Goal: Transaction & Acquisition: Book appointment/travel/reservation

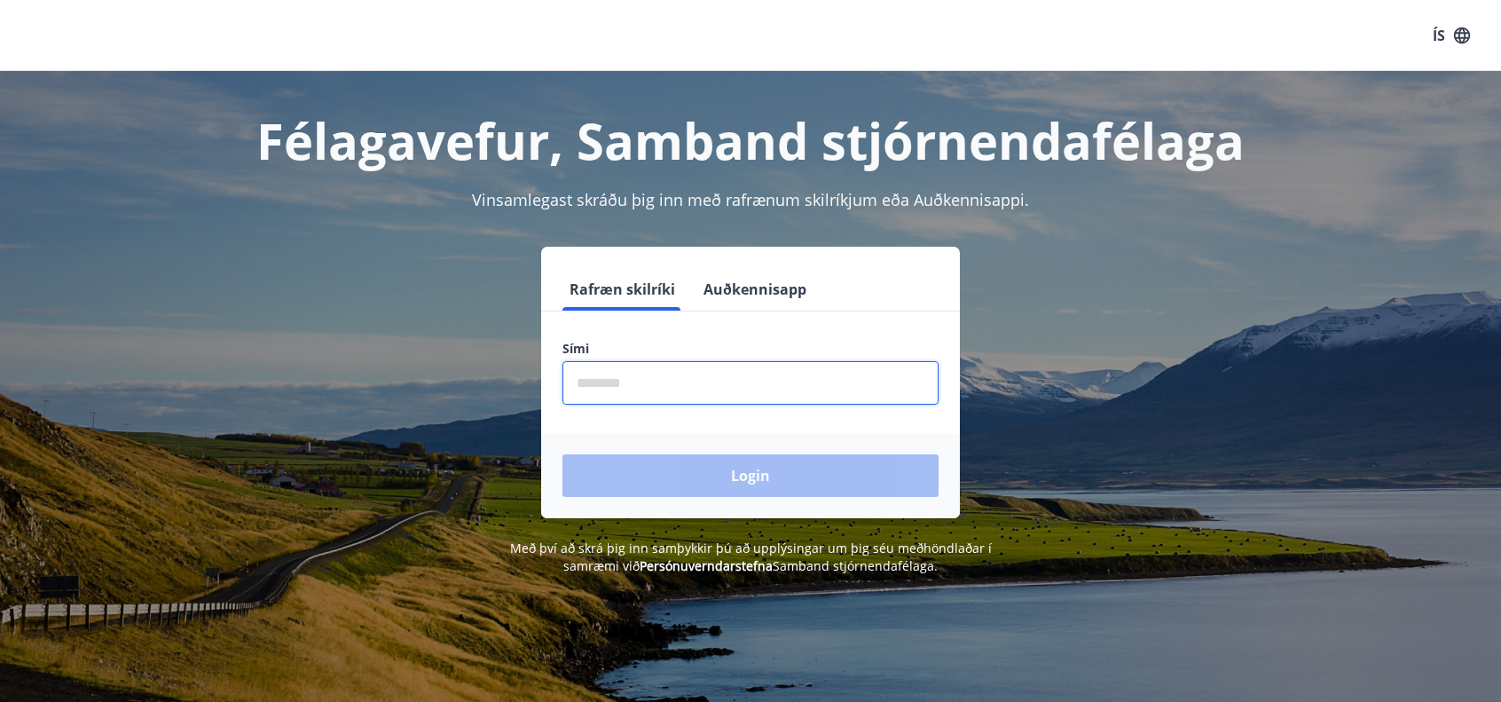
click at [596, 374] on input "phone" at bounding box center [751, 382] width 376 height 43
type input "********"
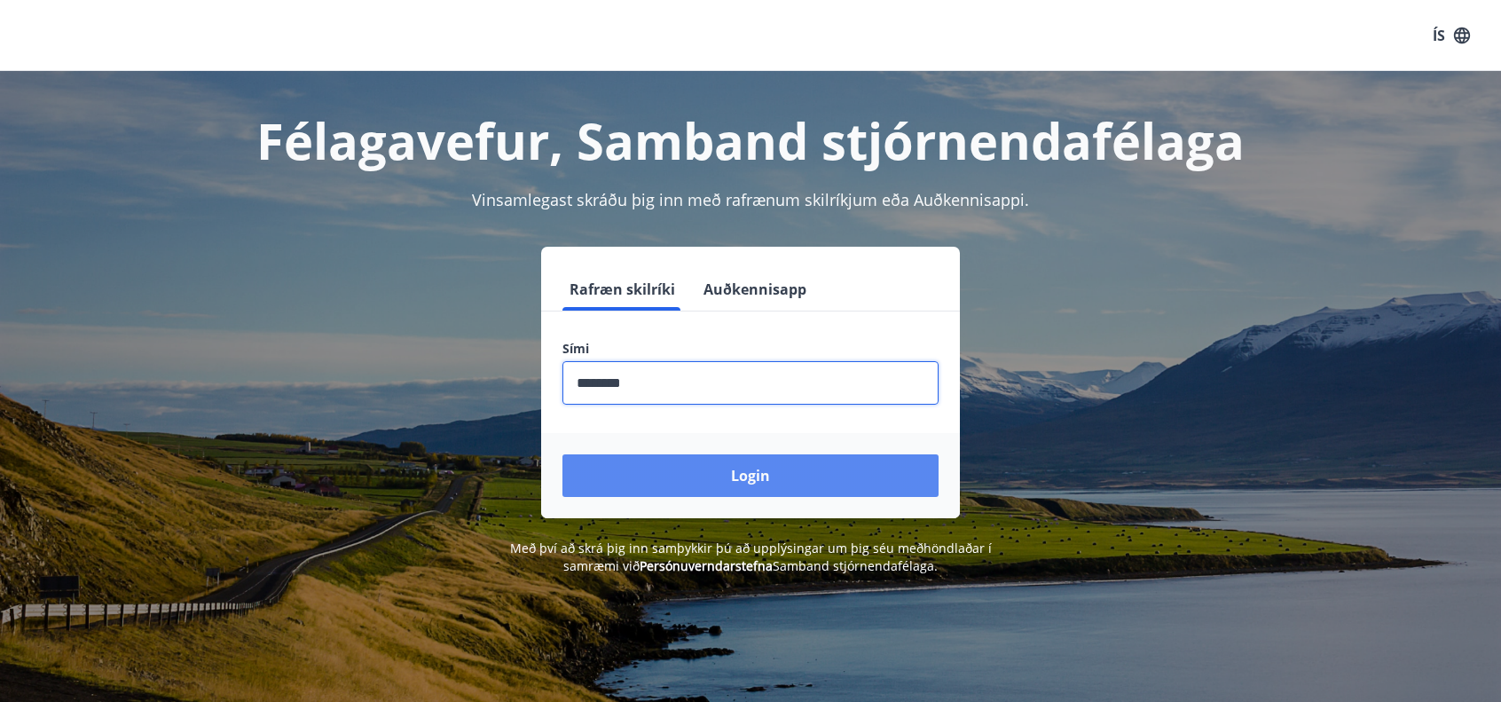
click at [758, 469] on button "Login" at bounding box center [751, 475] width 376 height 43
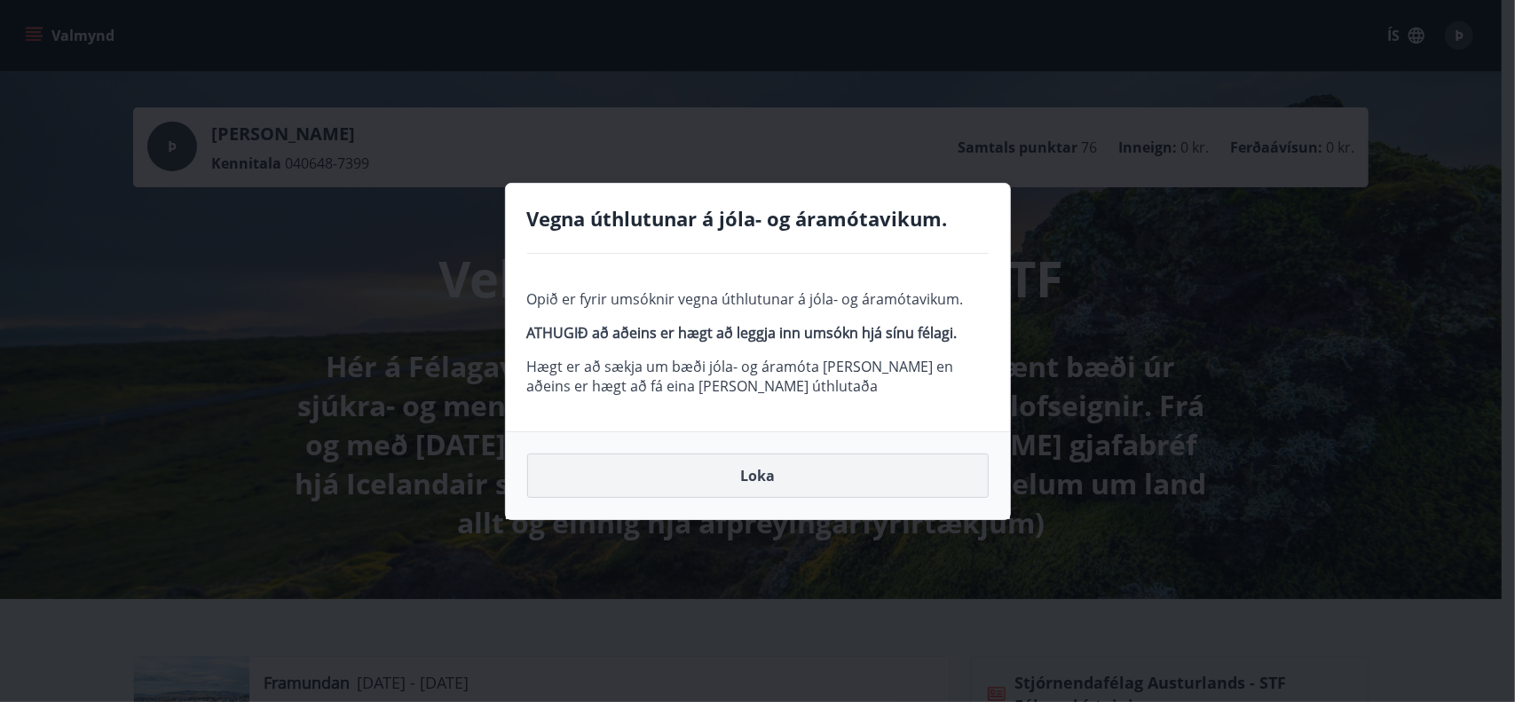
click at [768, 470] on button "Loka" at bounding box center [757, 475] width 461 height 44
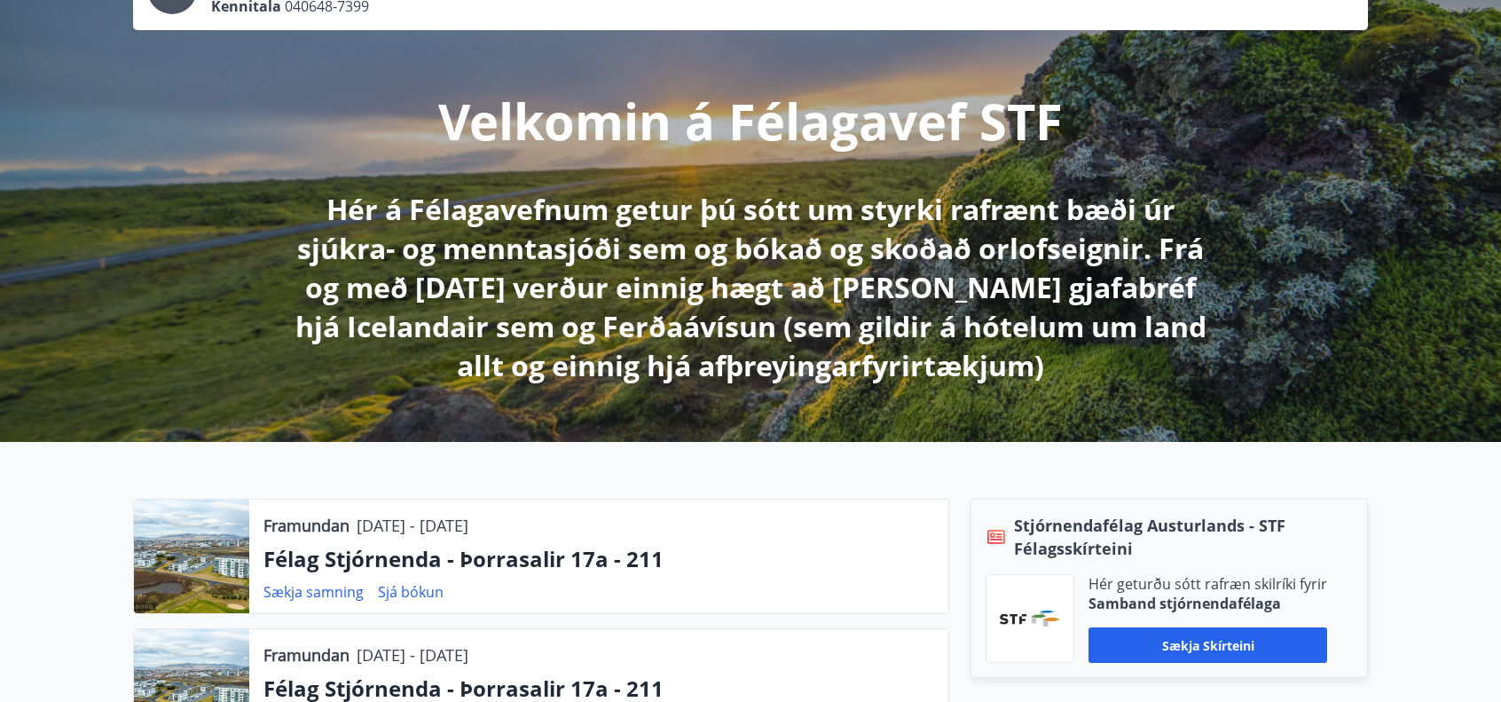
scroll to position [355, 0]
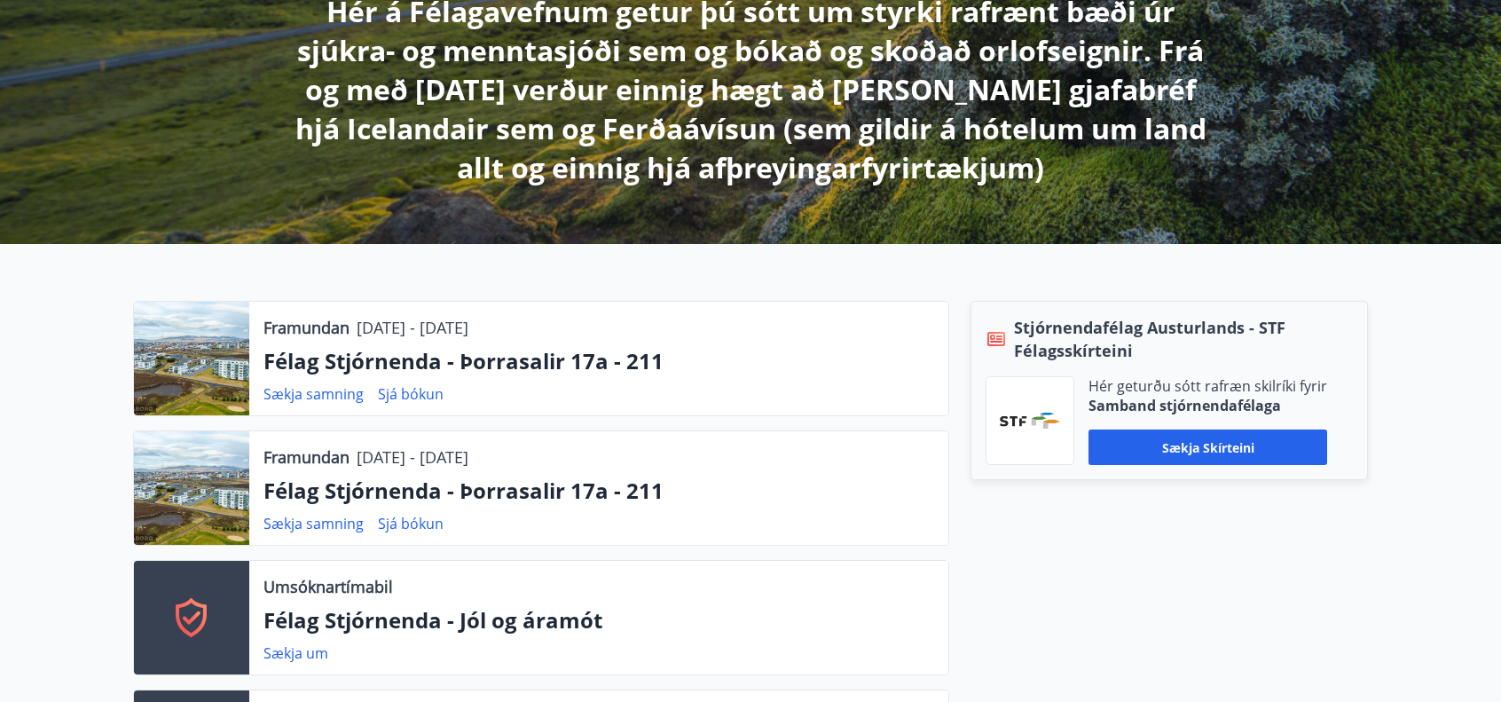
click at [222, 482] on div at bounding box center [191, 488] width 115 height 114
click at [454, 491] on p "Félag Stjórnenda - Þorrasalir 17a - 211" at bounding box center [599, 491] width 671 height 30
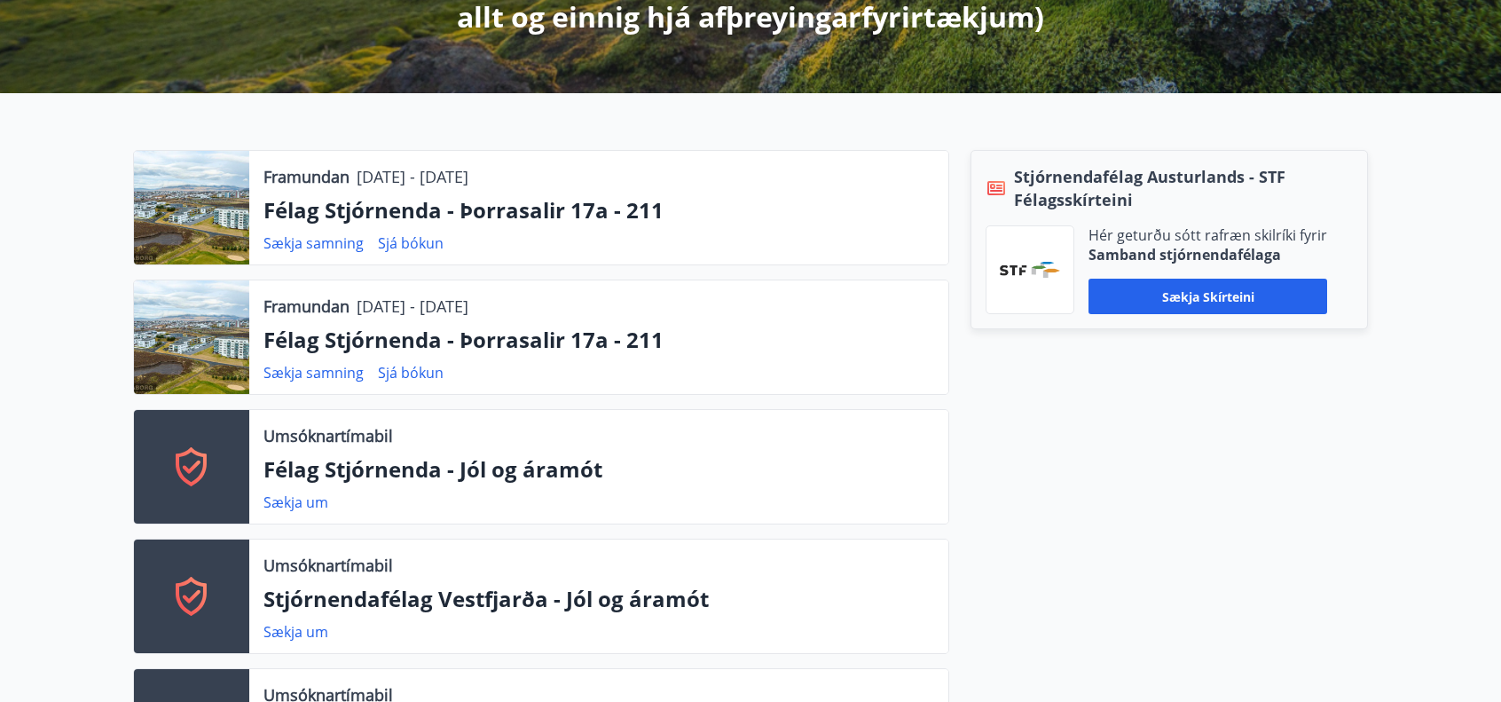
scroll to position [532, 0]
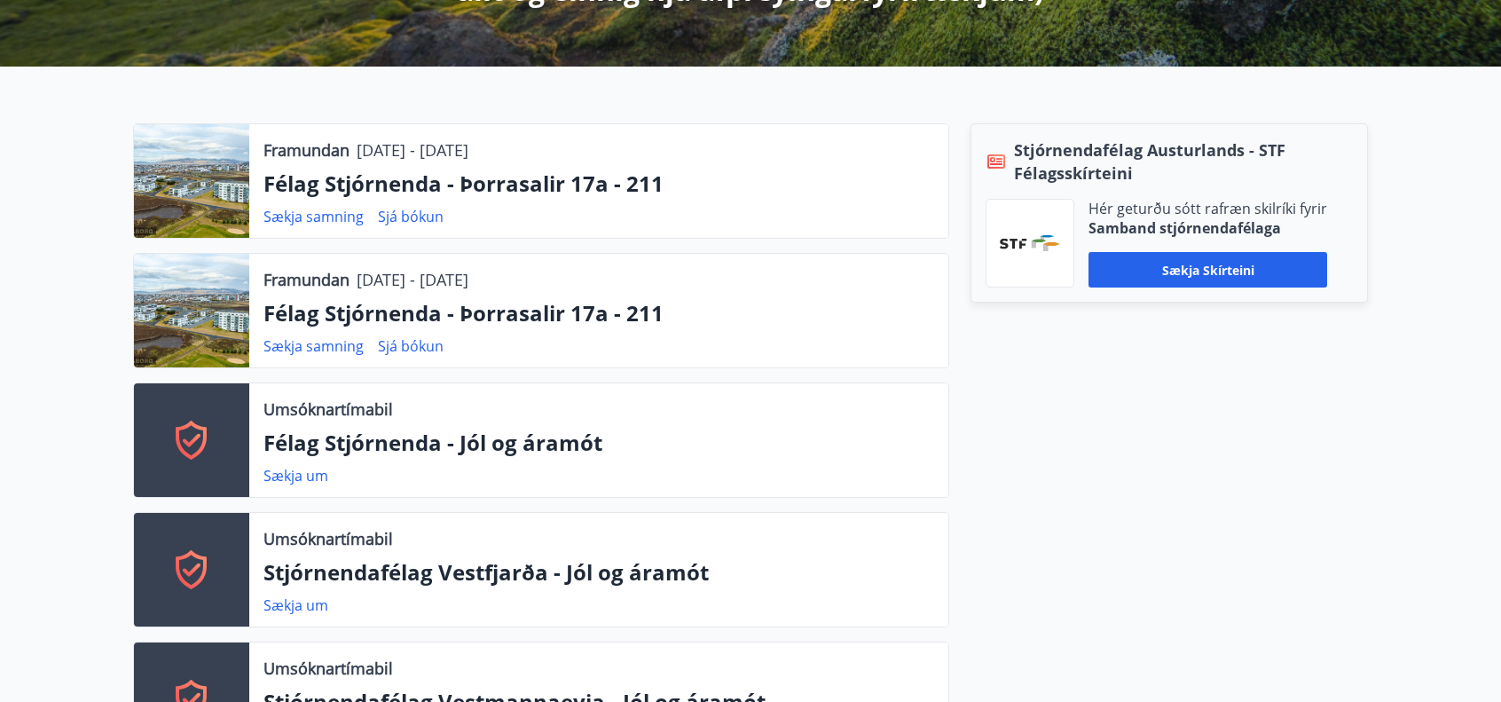
click at [175, 303] on div at bounding box center [191, 311] width 115 height 114
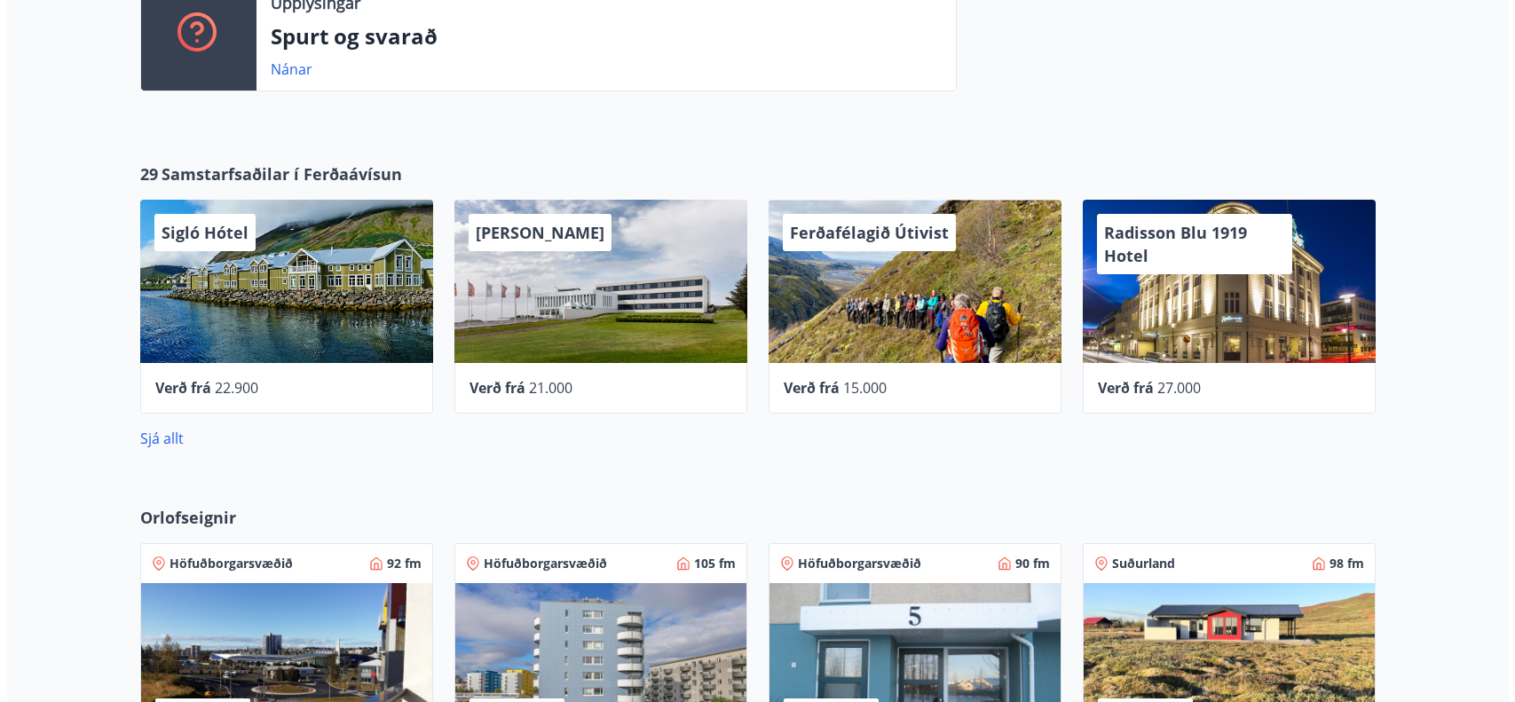
scroll to position [1689, 0]
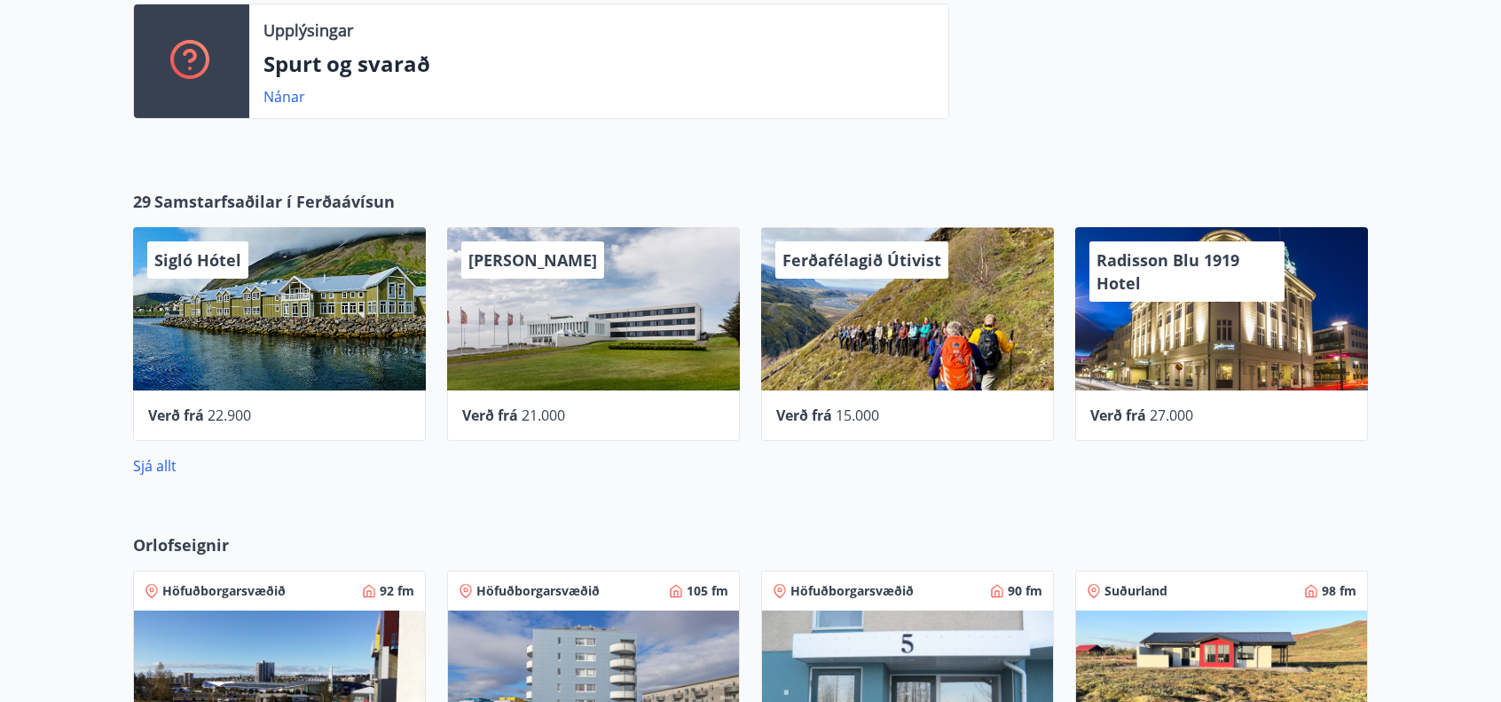
click at [257, 341] on div "Sigló Hótel" at bounding box center [279, 308] width 293 height 163
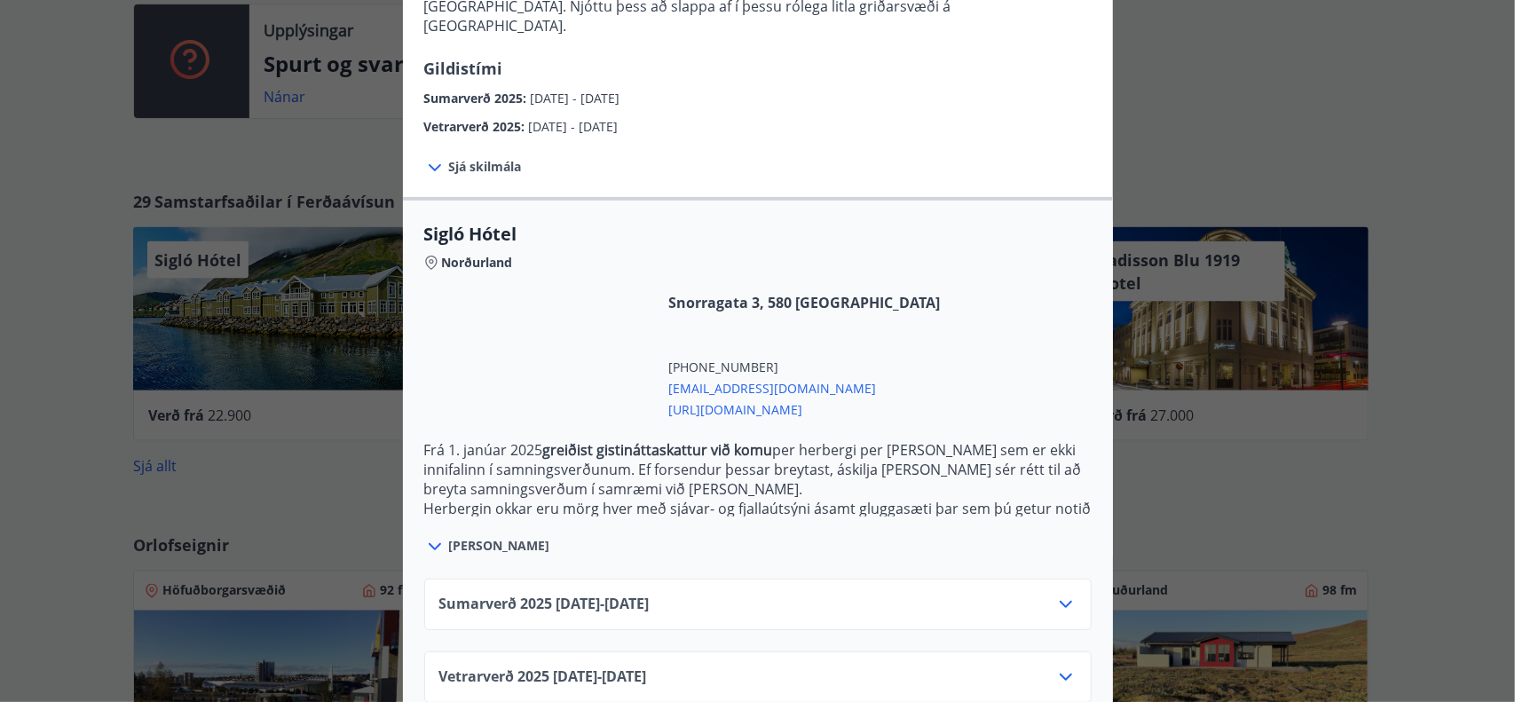
scroll to position [309, 0]
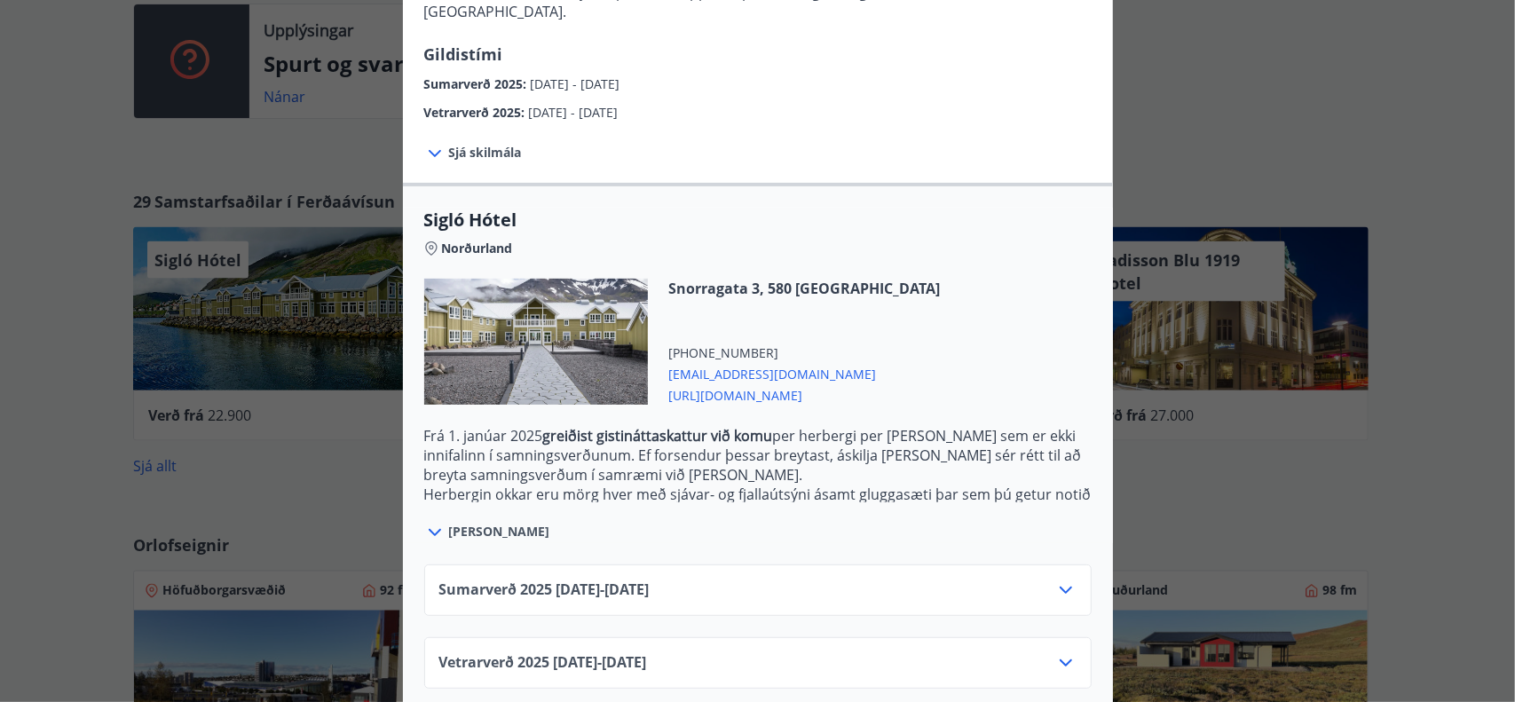
click at [1069, 637] on div "Vetrarverð [PHONE_NUMBER][DATE] - [DATE]" at bounding box center [757, 662] width 667 height 51
click at [1058, 652] on icon at bounding box center [1065, 662] width 21 height 21
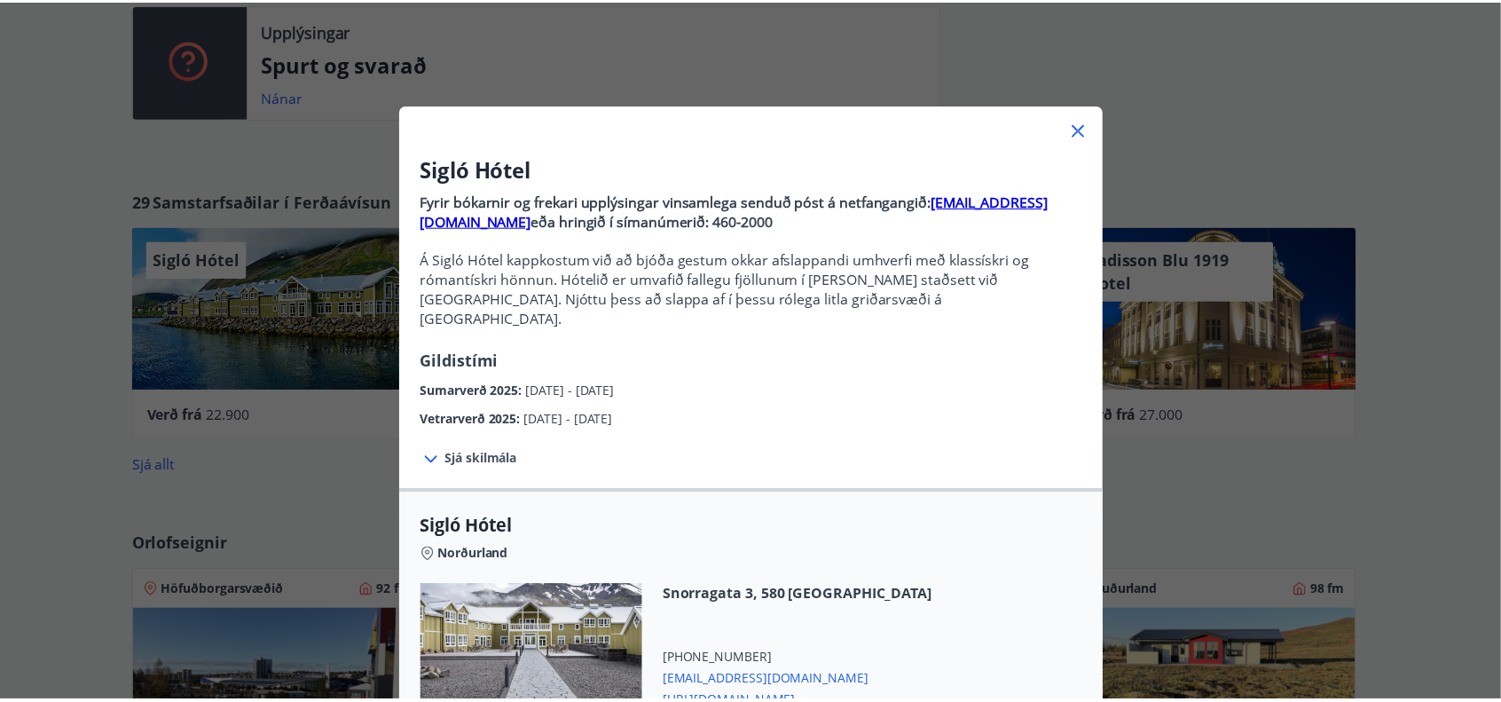
scroll to position [0, 0]
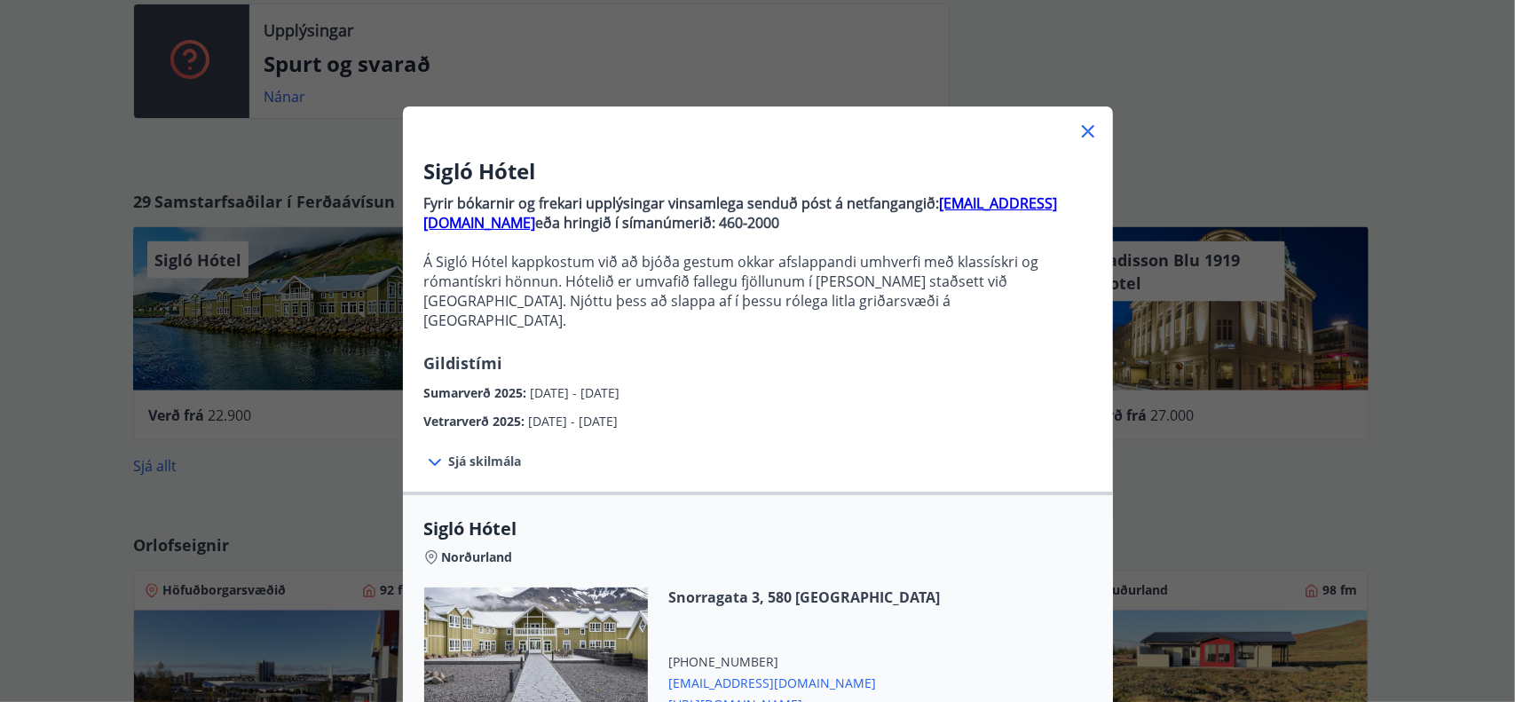
click at [1087, 123] on icon at bounding box center [1087, 131] width 21 height 21
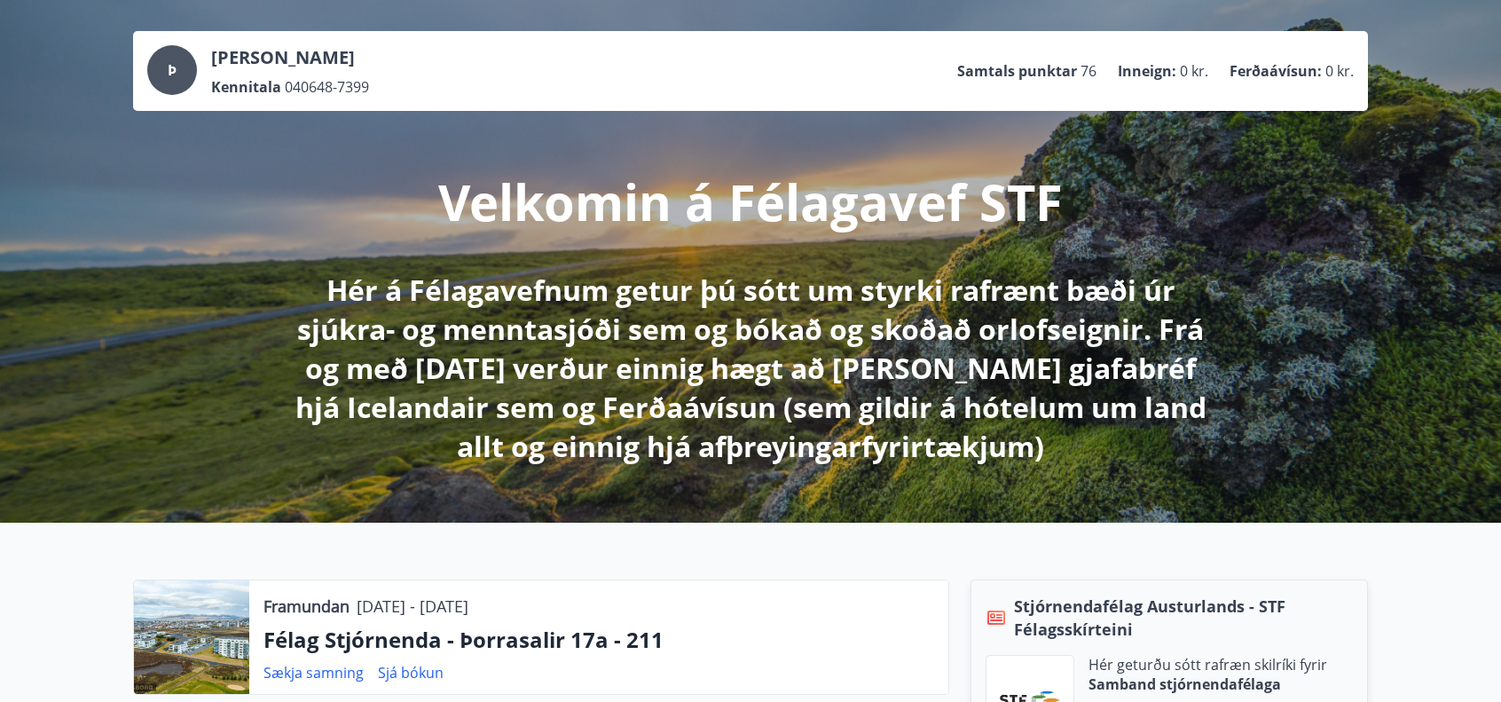
scroll to position [266, 0]
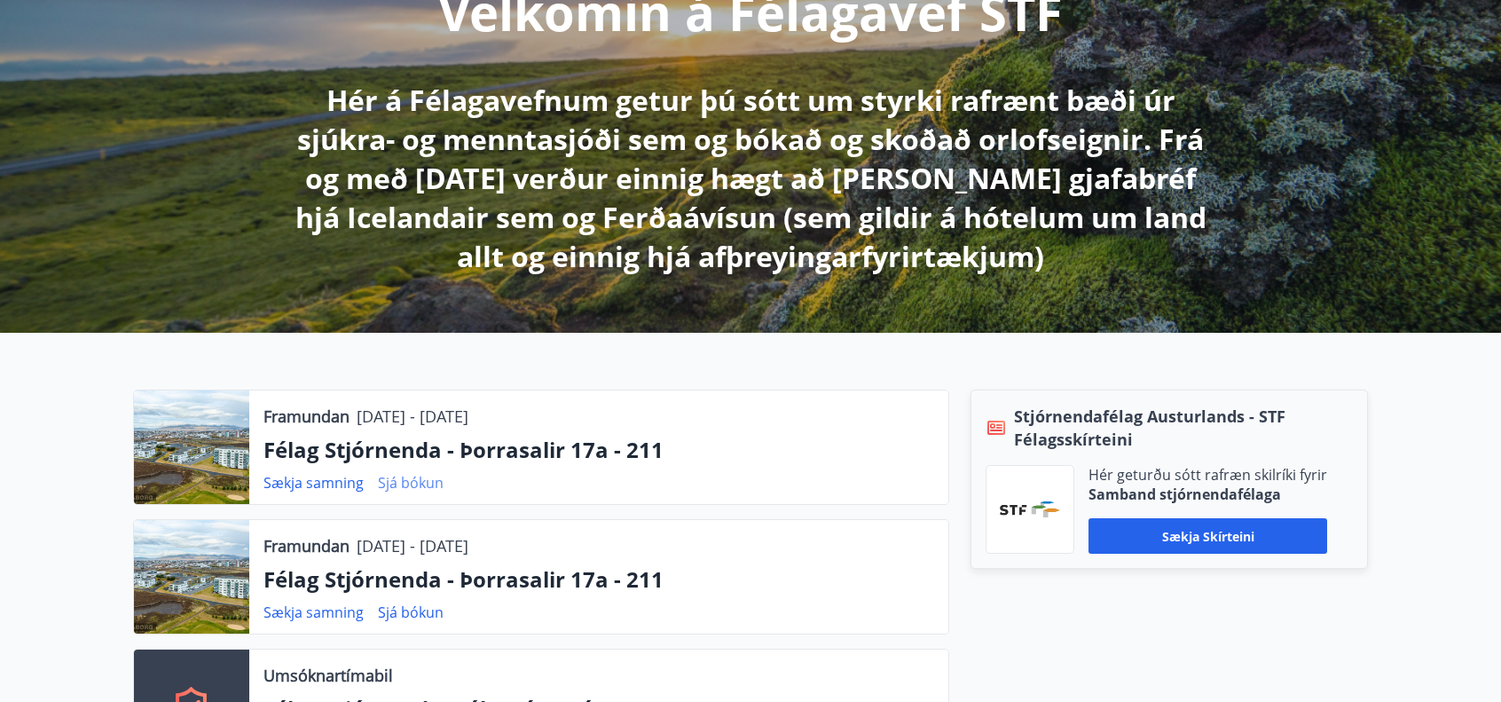
click at [405, 483] on link "Sjá bókun" at bounding box center [411, 483] width 66 height 20
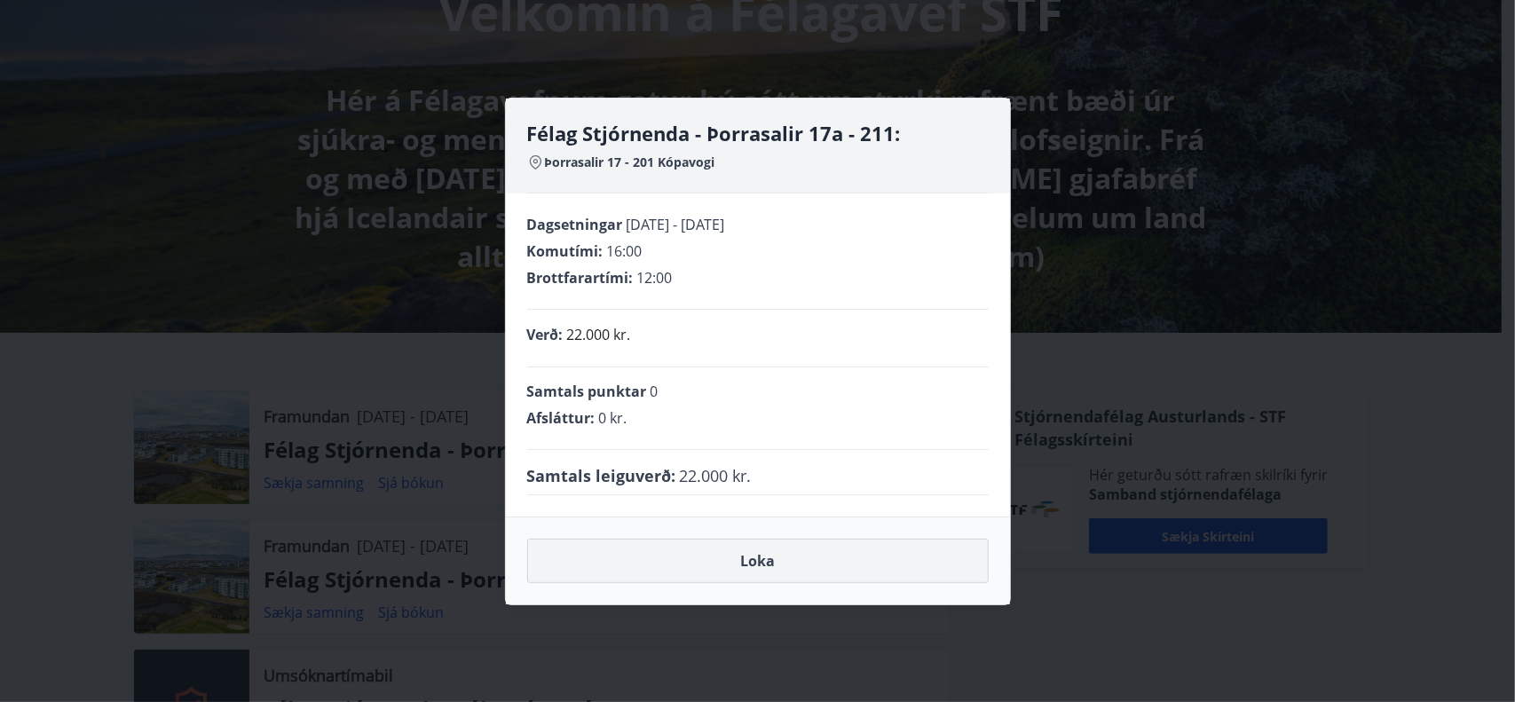
click at [757, 555] on button "Loka" at bounding box center [757, 561] width 461 height 44
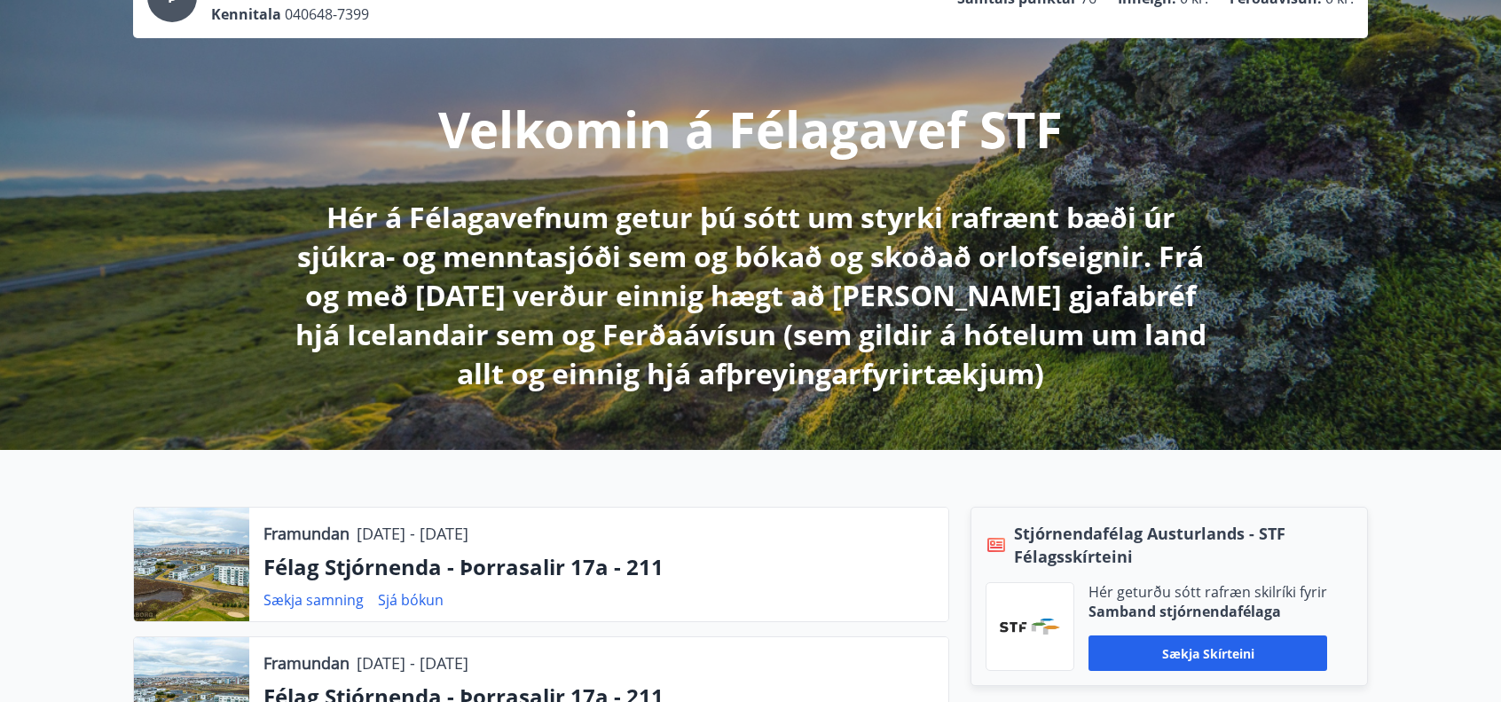
scroll to position [0, 0]
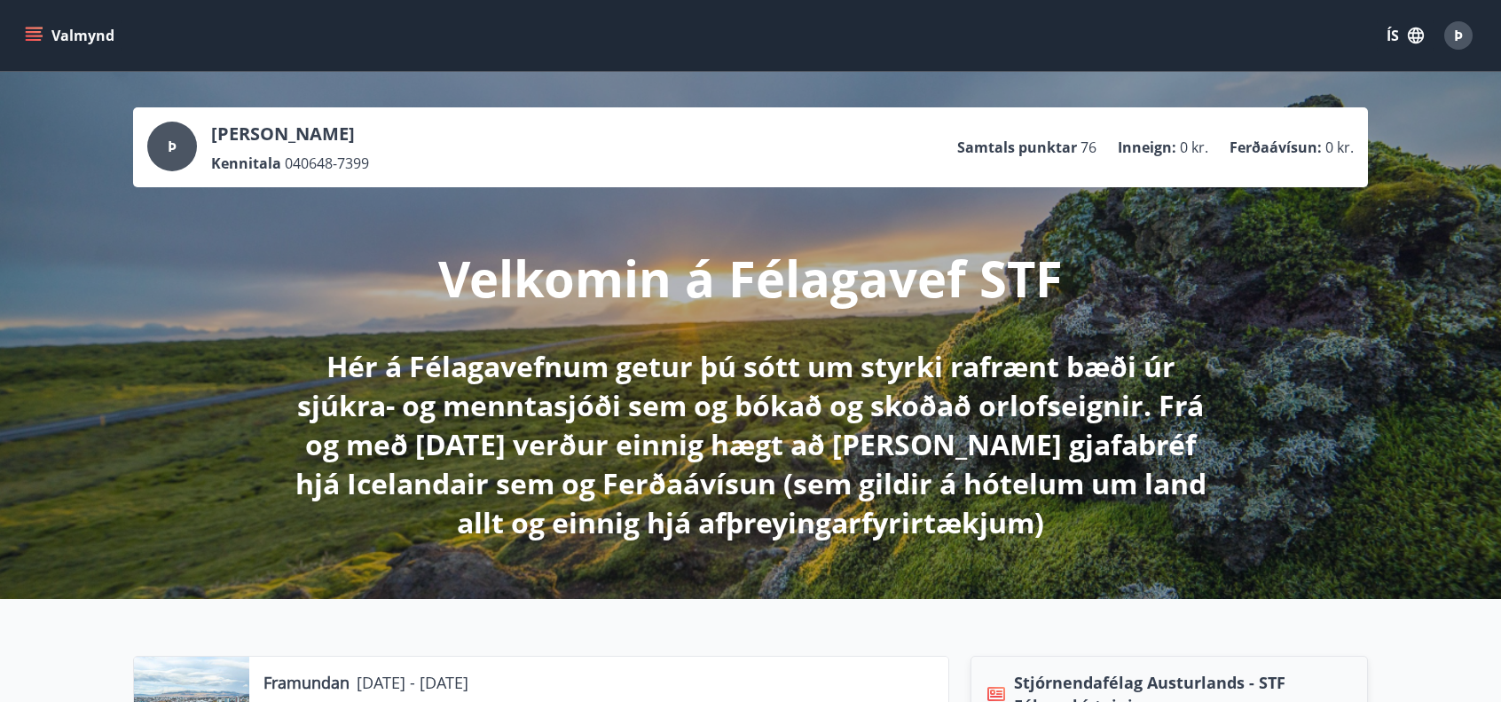
click at [35, 28] on icon "menu" at bounding box center [36, 29] width 20 height 2
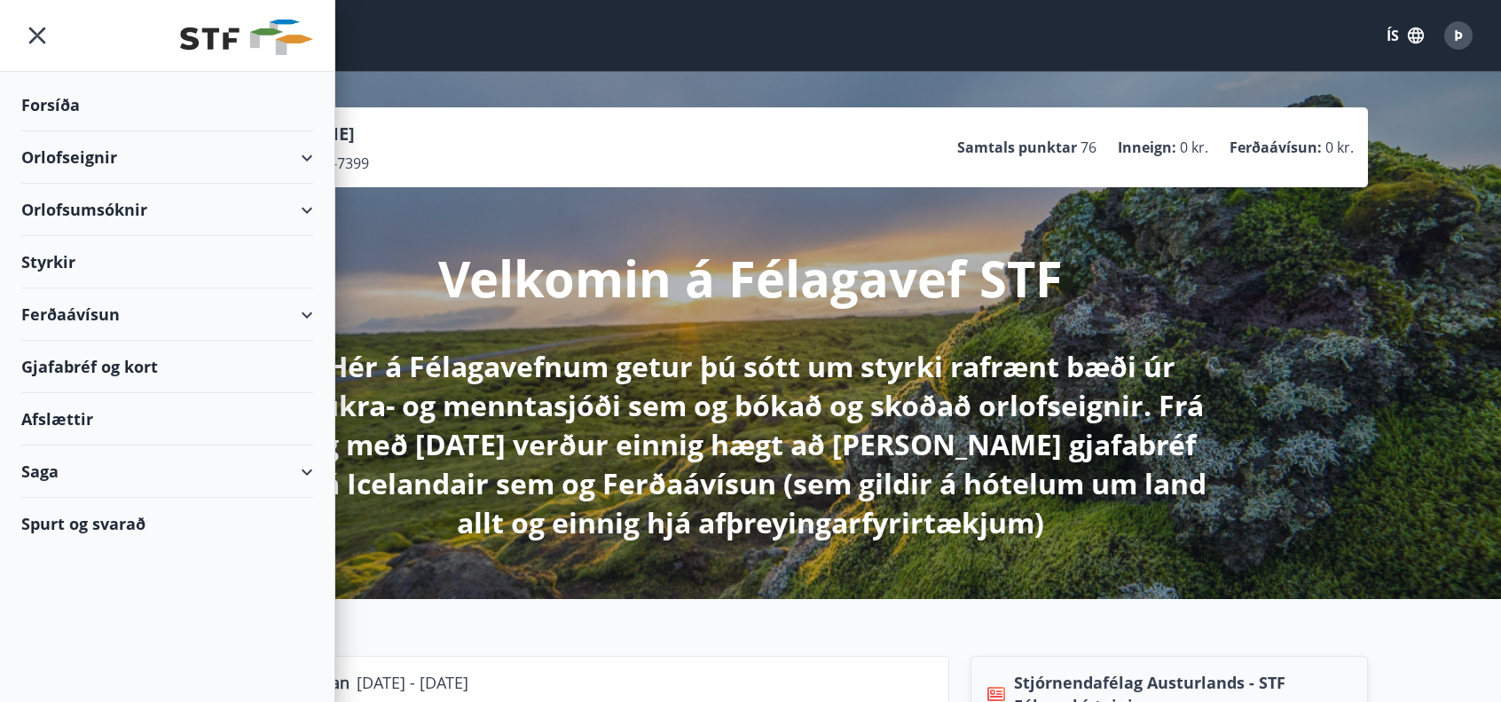
click at [304, 150] on div "Orlofseignir" at bounding box center [167, 157] width 292 height 52
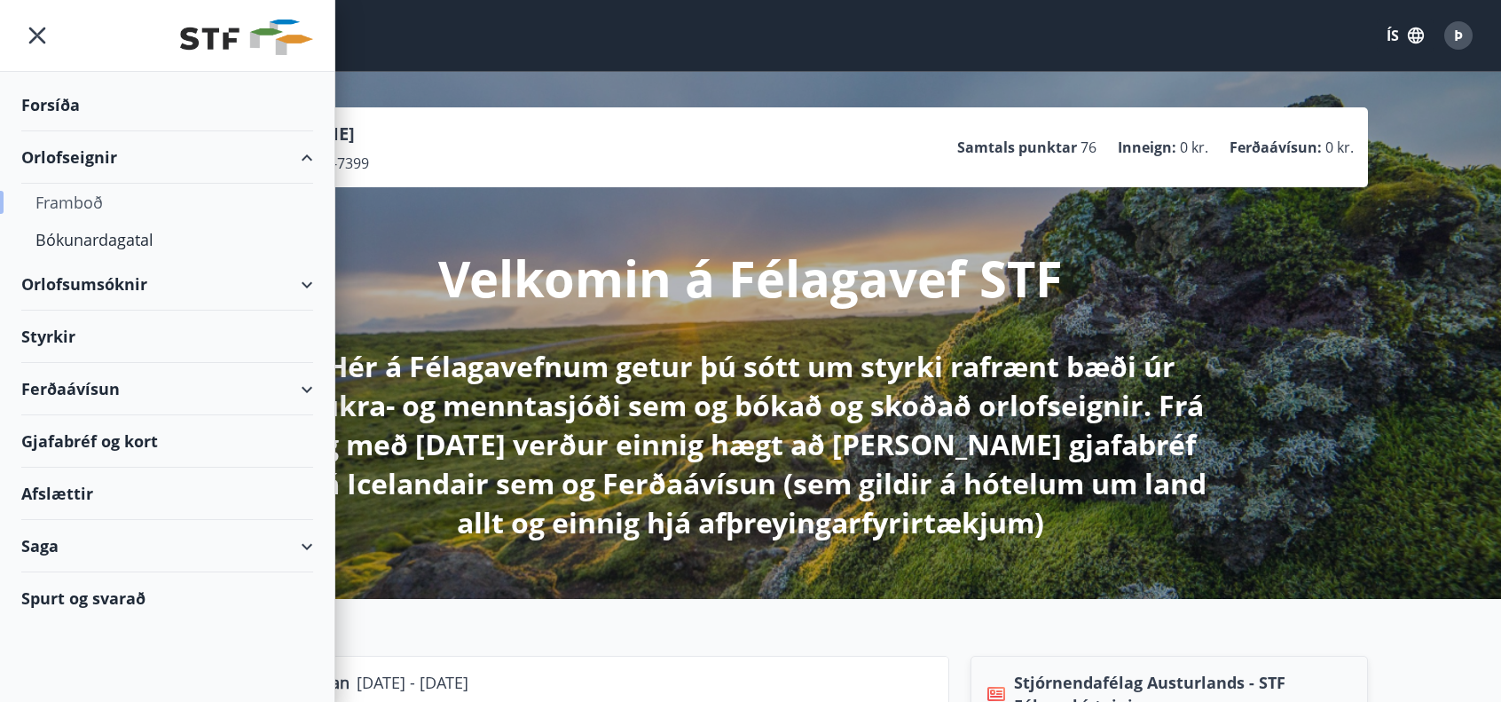
click at [70, 199] on div "Framboð" at bounding box center [167, 202] width 264 height 37
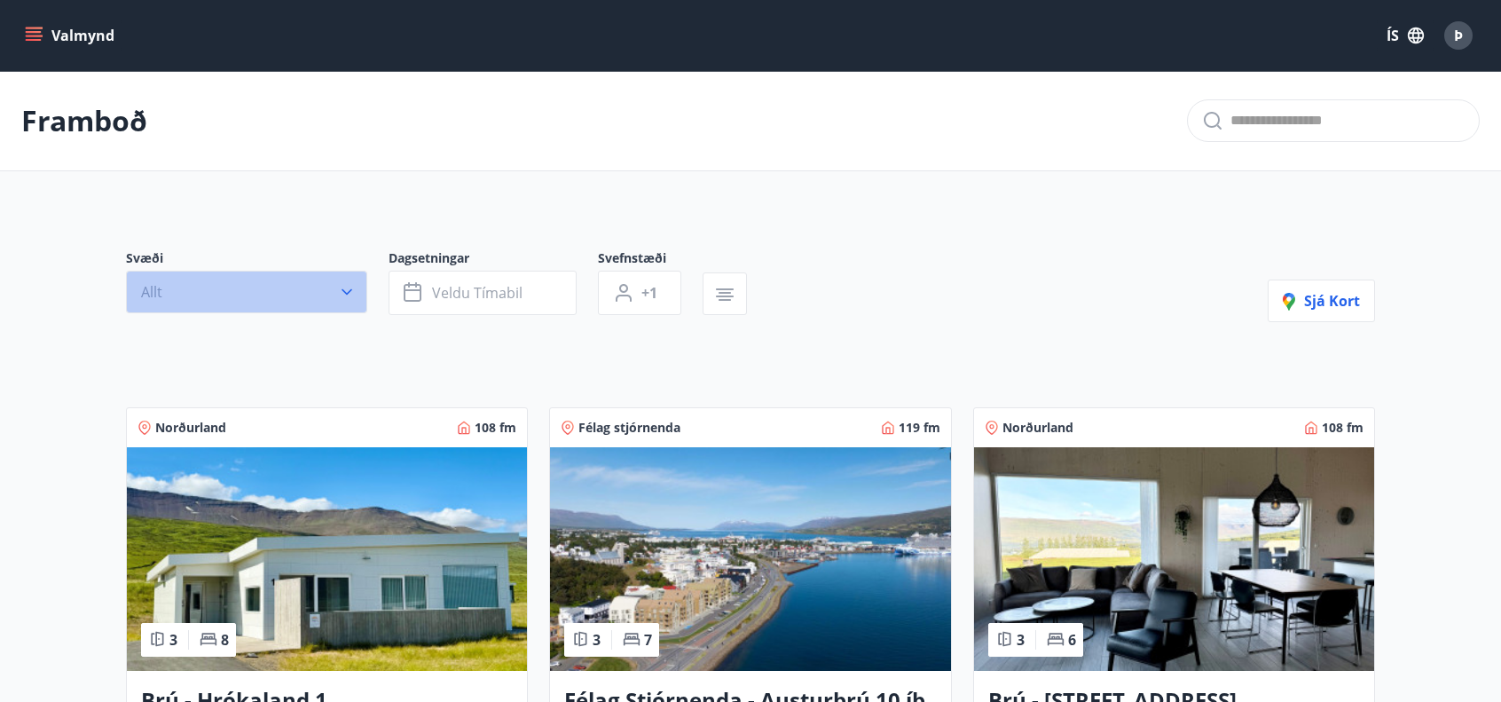
click at [349, 287] on icon "button" at bounding box center [347, 292] width 18 height 18
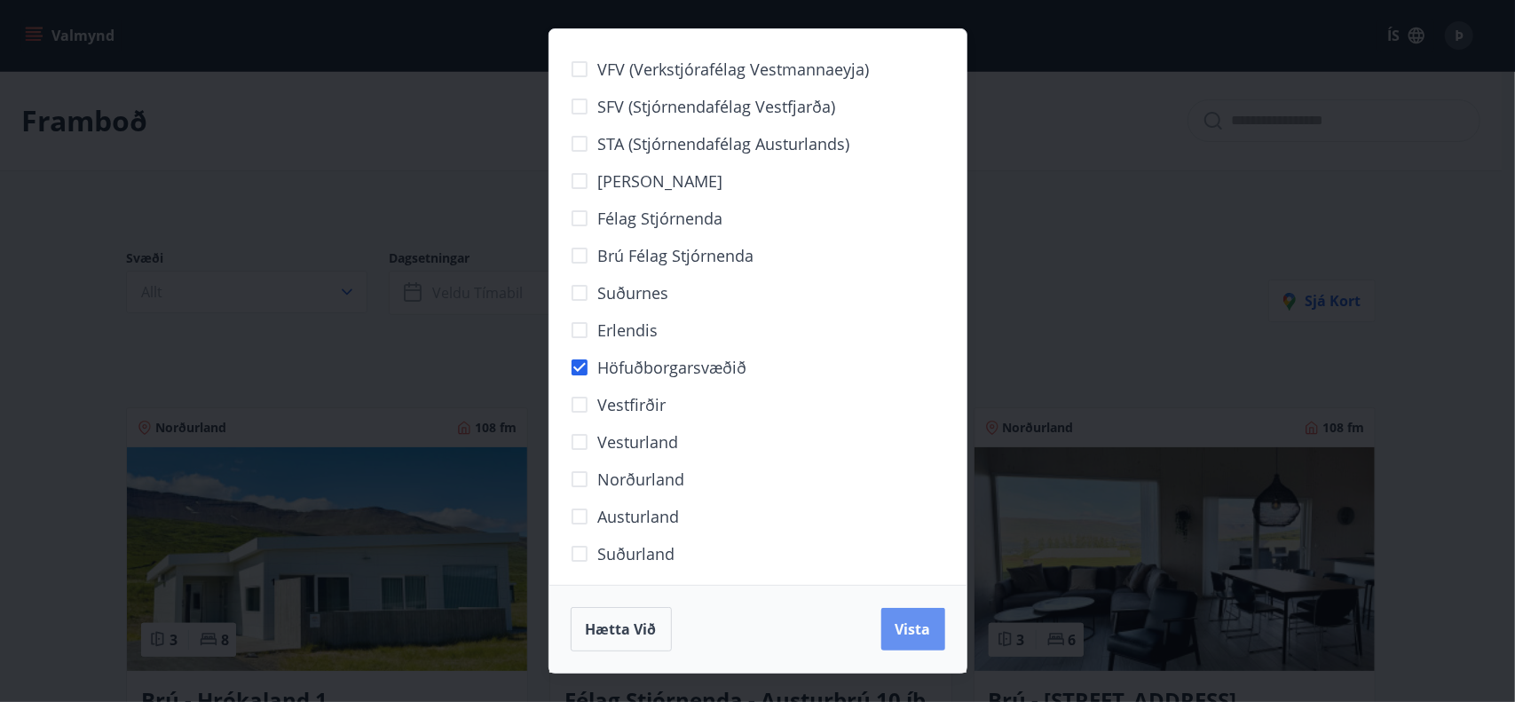
drag, startPoint x: 901, startPoint y: 628, endPoint x: 1027, endPoint y: 551, distance: 147.8
click at [902, 628] on span "Vista" at bounding box center [912, 629] width 35 height 20
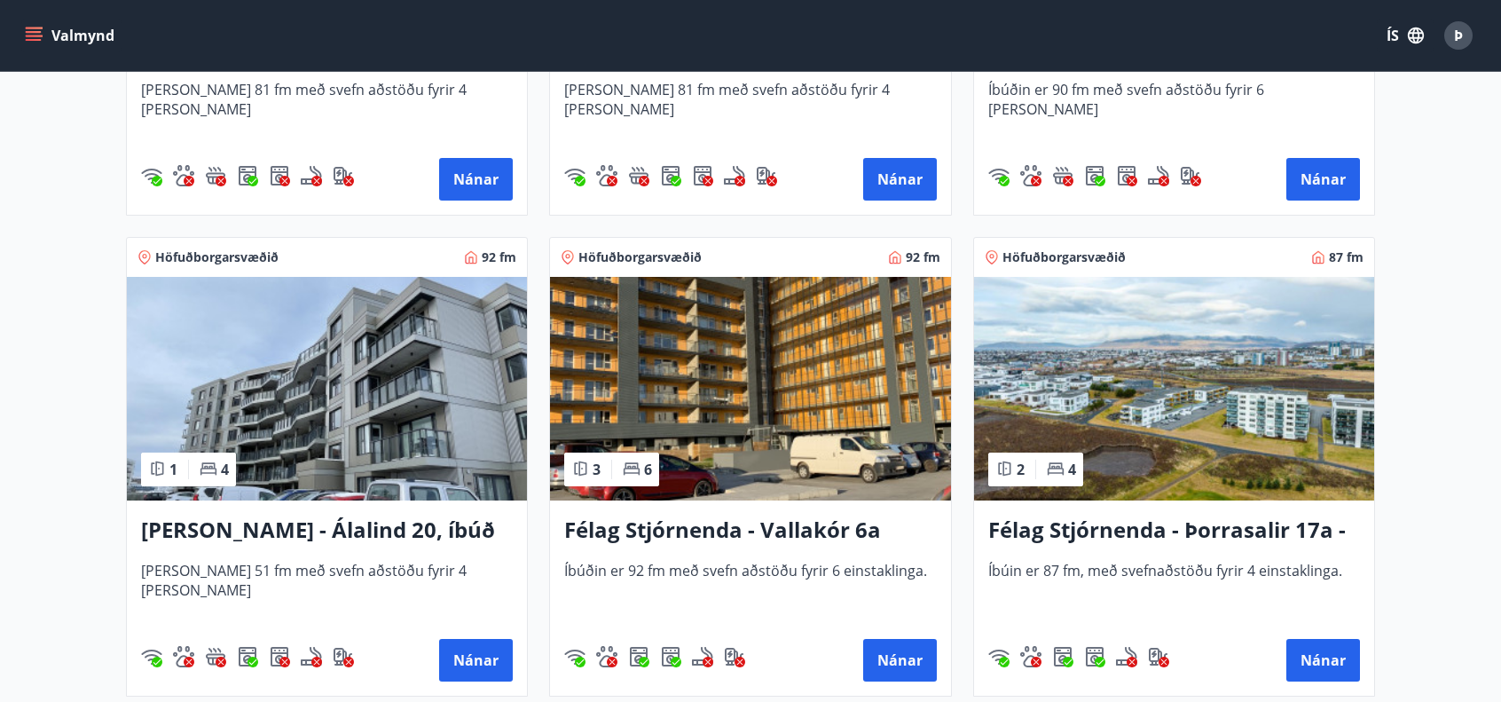
scroll to position [1242, 0]
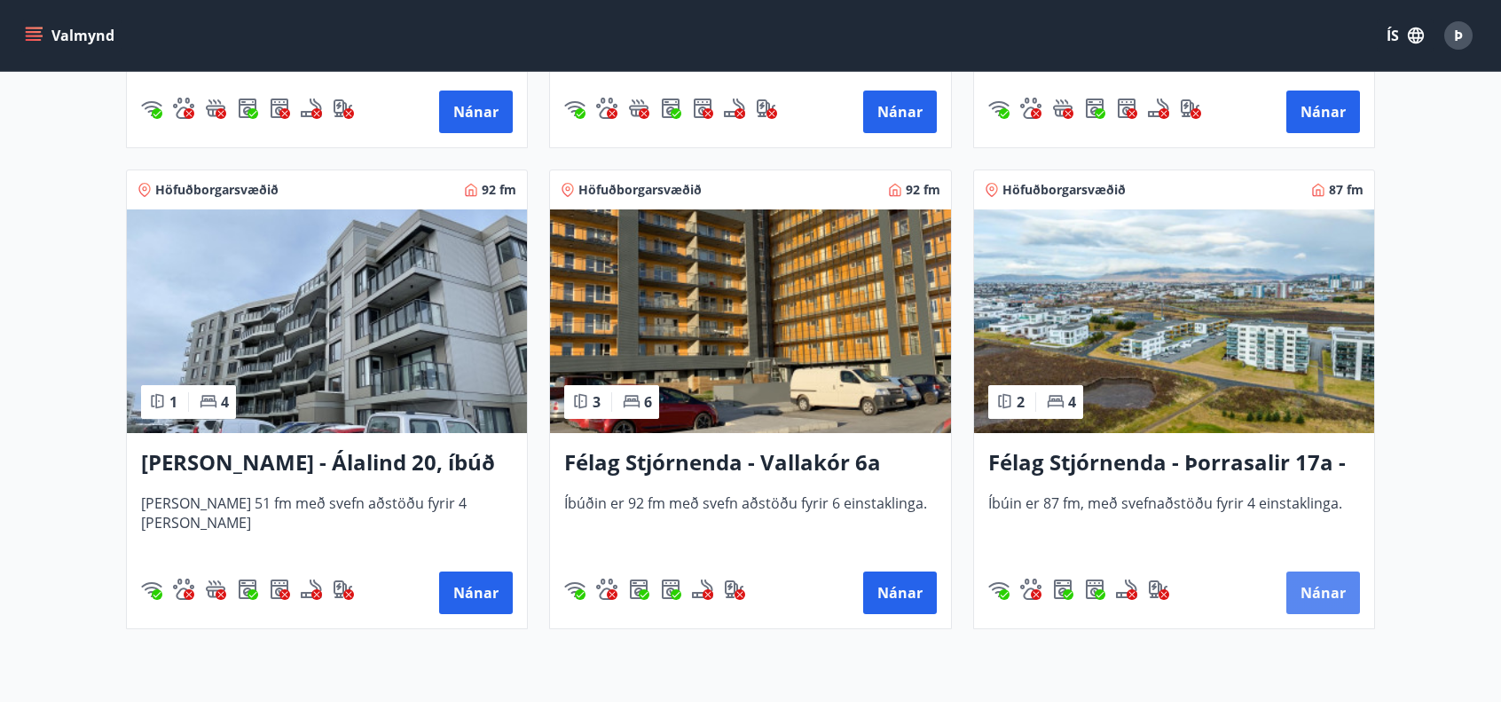
click at [1334, 592] on button "Nánar" at bounding box center [1324, 592] width 74 height 43
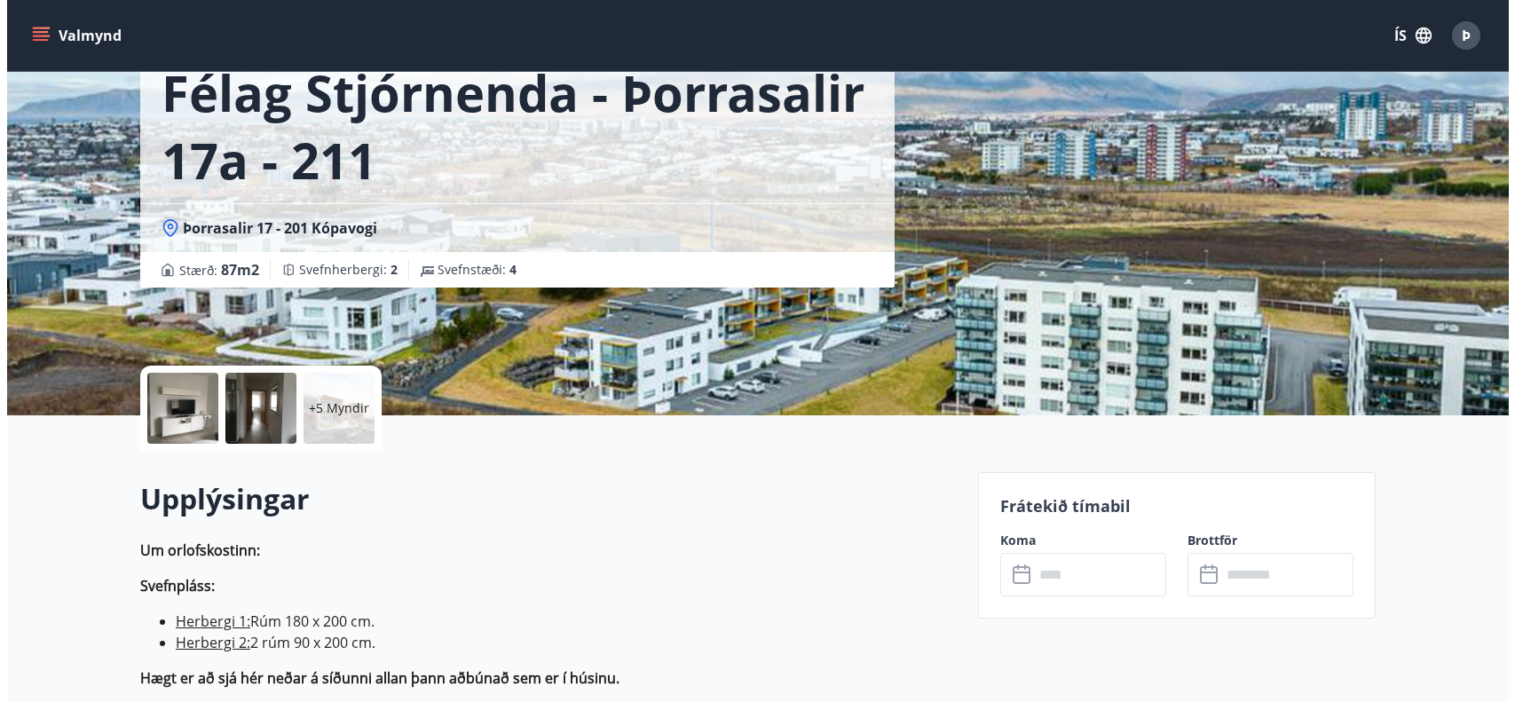
scroll to position [177, 0]
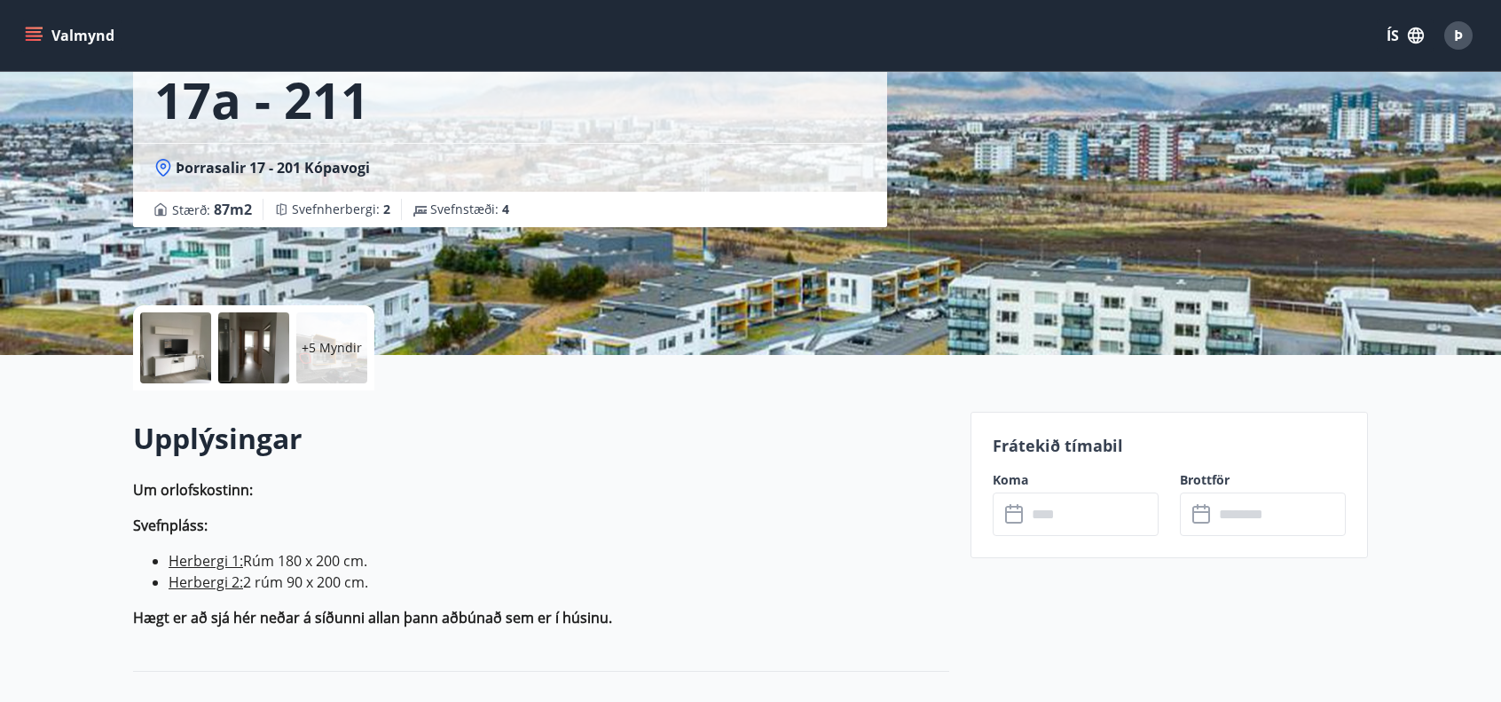
click at [334, 345] on p "+5 Myndir" at bounding box center [332, 348] width 60 height 18
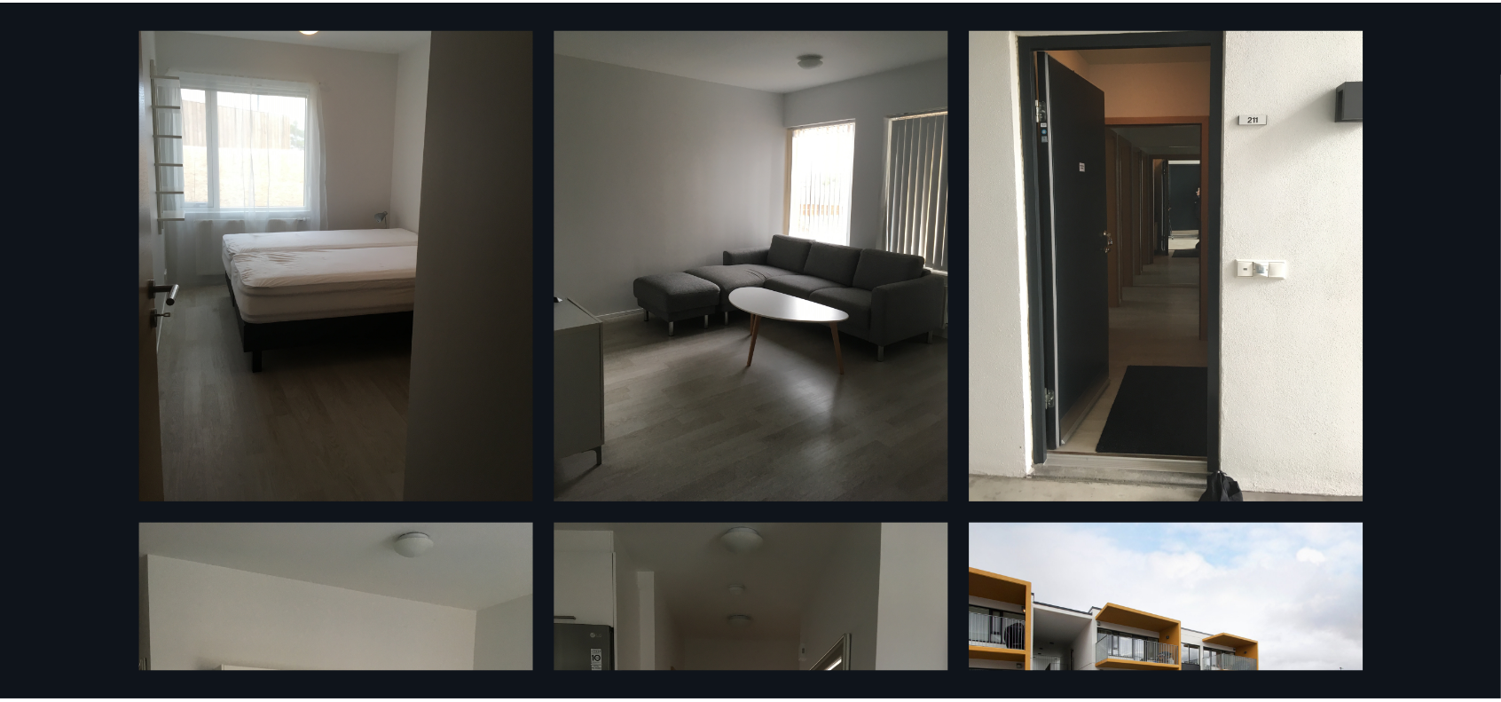
scroll to position [0, 0]
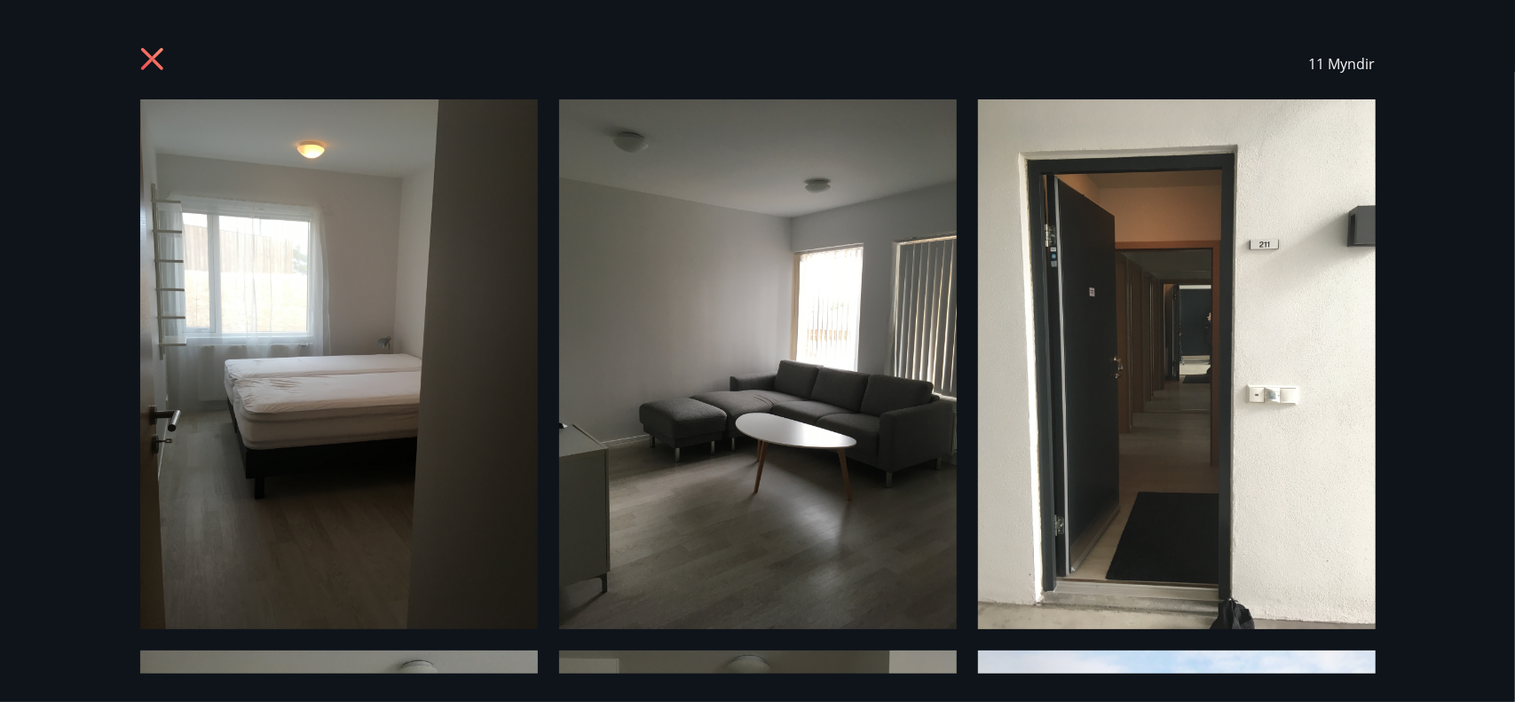
click at [144, 56] on icon at bounding box center [154, 61] width 28 height 28
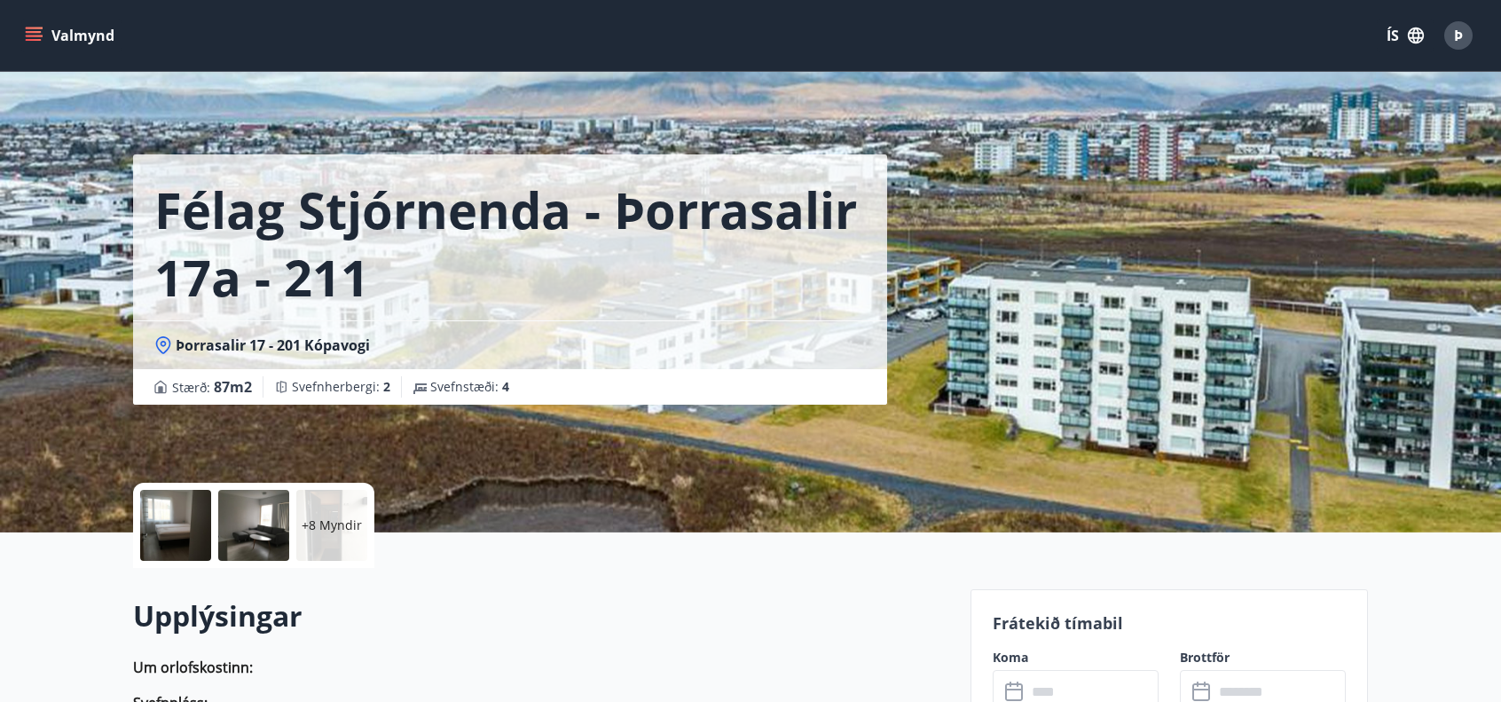
click at [49, 28] on button "Valmynd" at bounding box center [71, 36] width 100 height 32
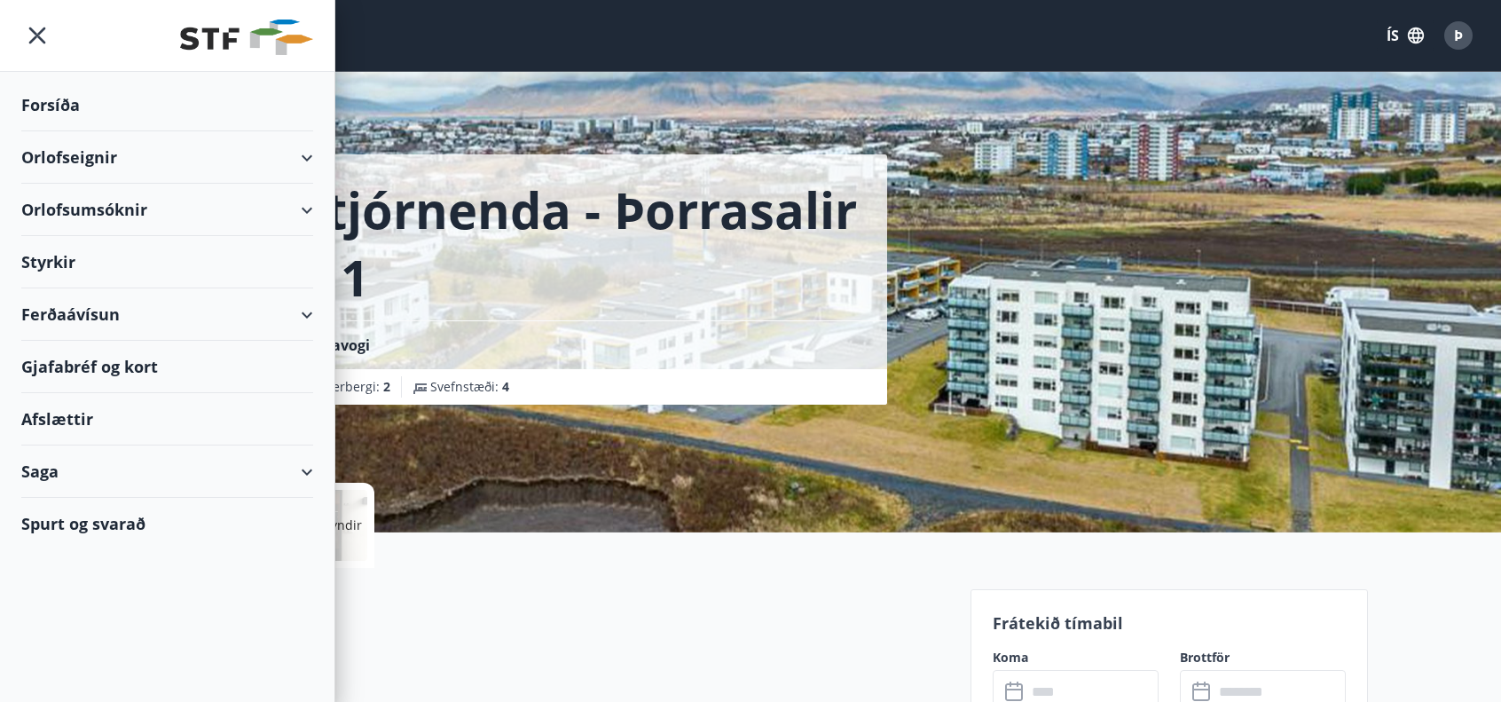
click at [32, 28] on icon "menu" at bounding box center [37, 36] width 32 height 32
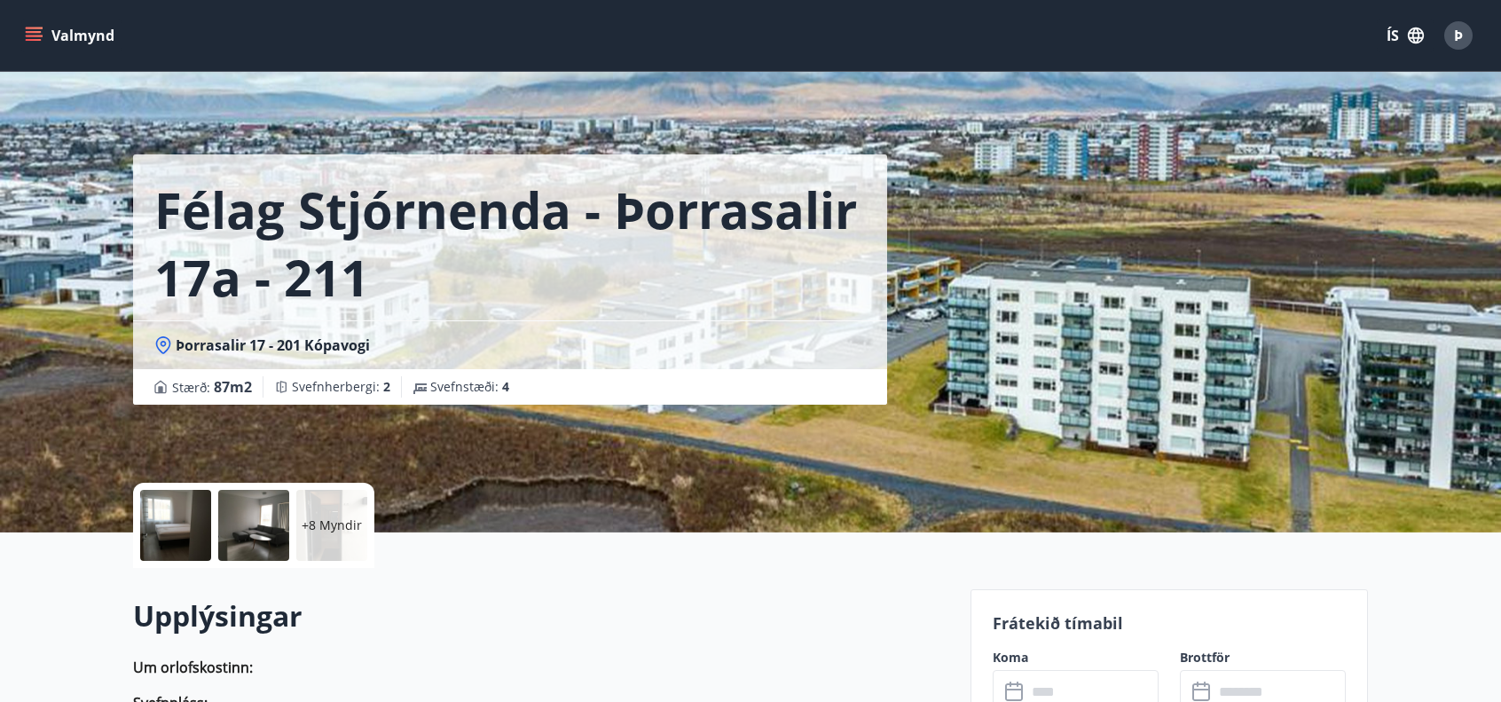
click at [29, 35] on icon "menu" at bounding box center [36, 36] width 20 height 2
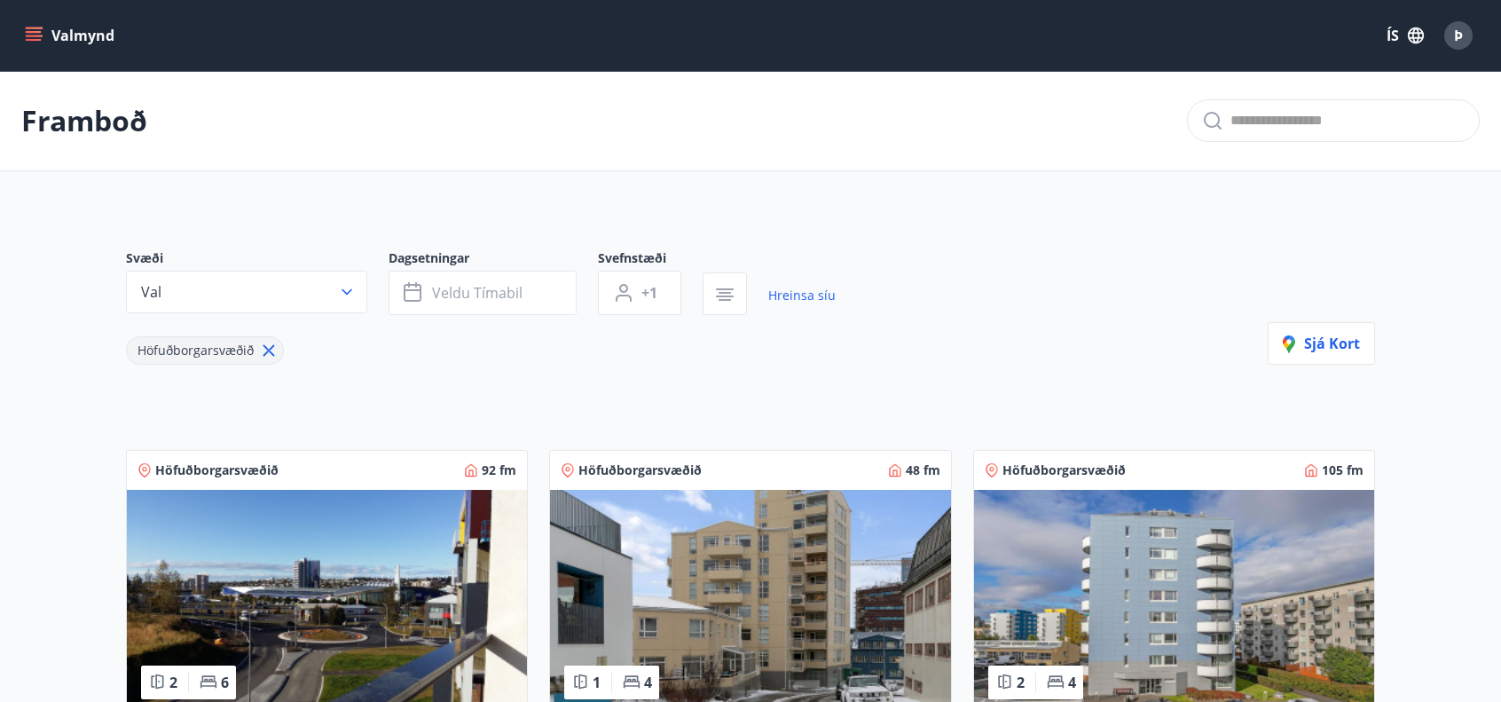
click at [39, 35] on icon "menu" at bounding box center [36, 36] width 20 height 2
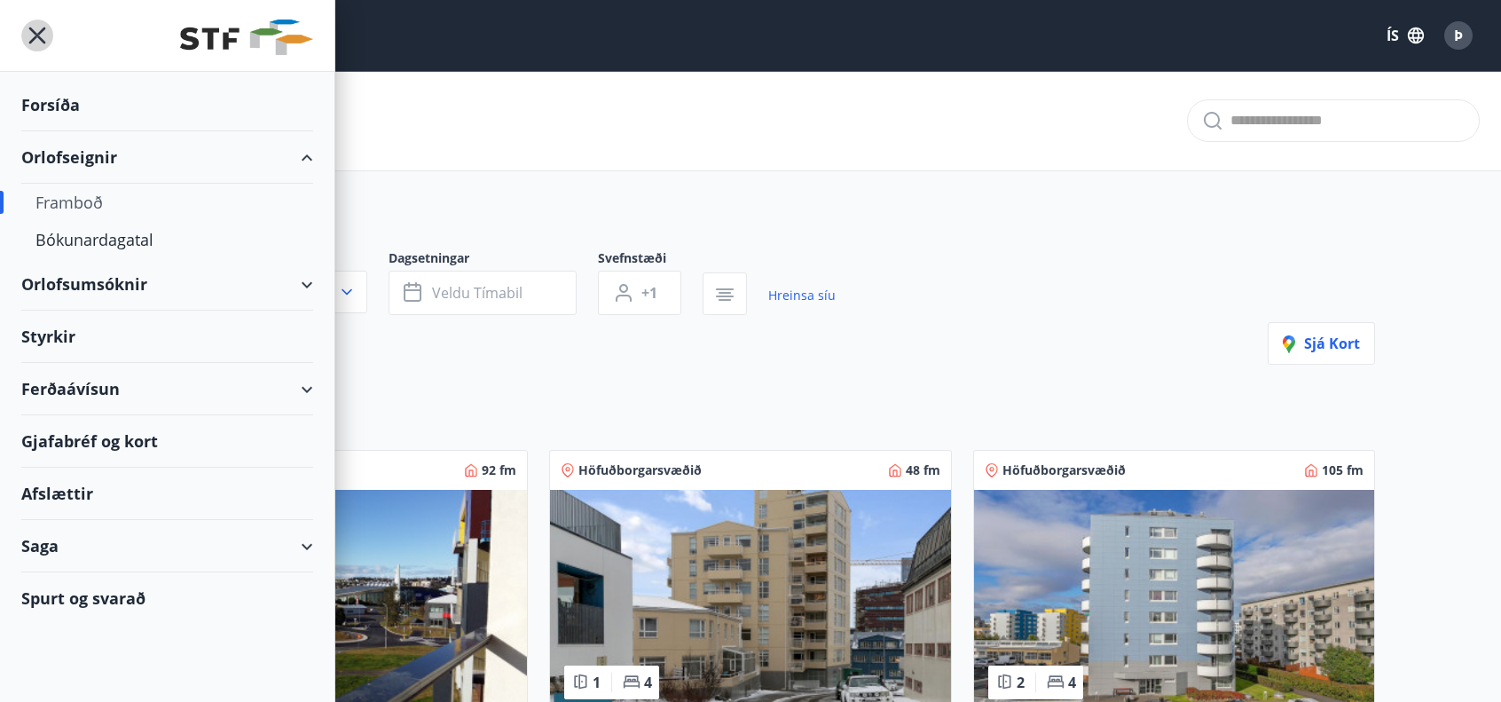
click at [40, 33] on icon "menu" at bounding box center [37, 36] width 17 height 17
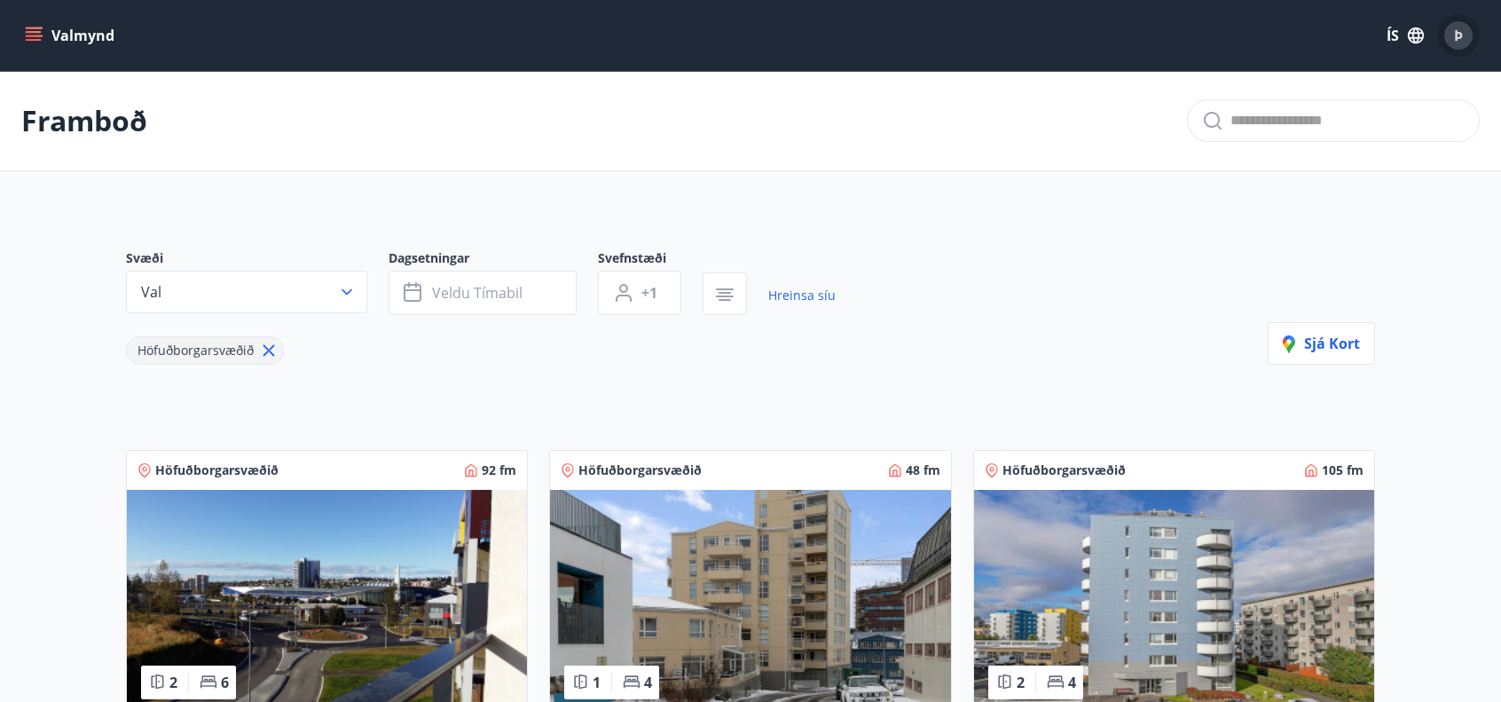
click at [1457, 36] on span "Þ" at bounding box center [1458, 36] width 9 height 20
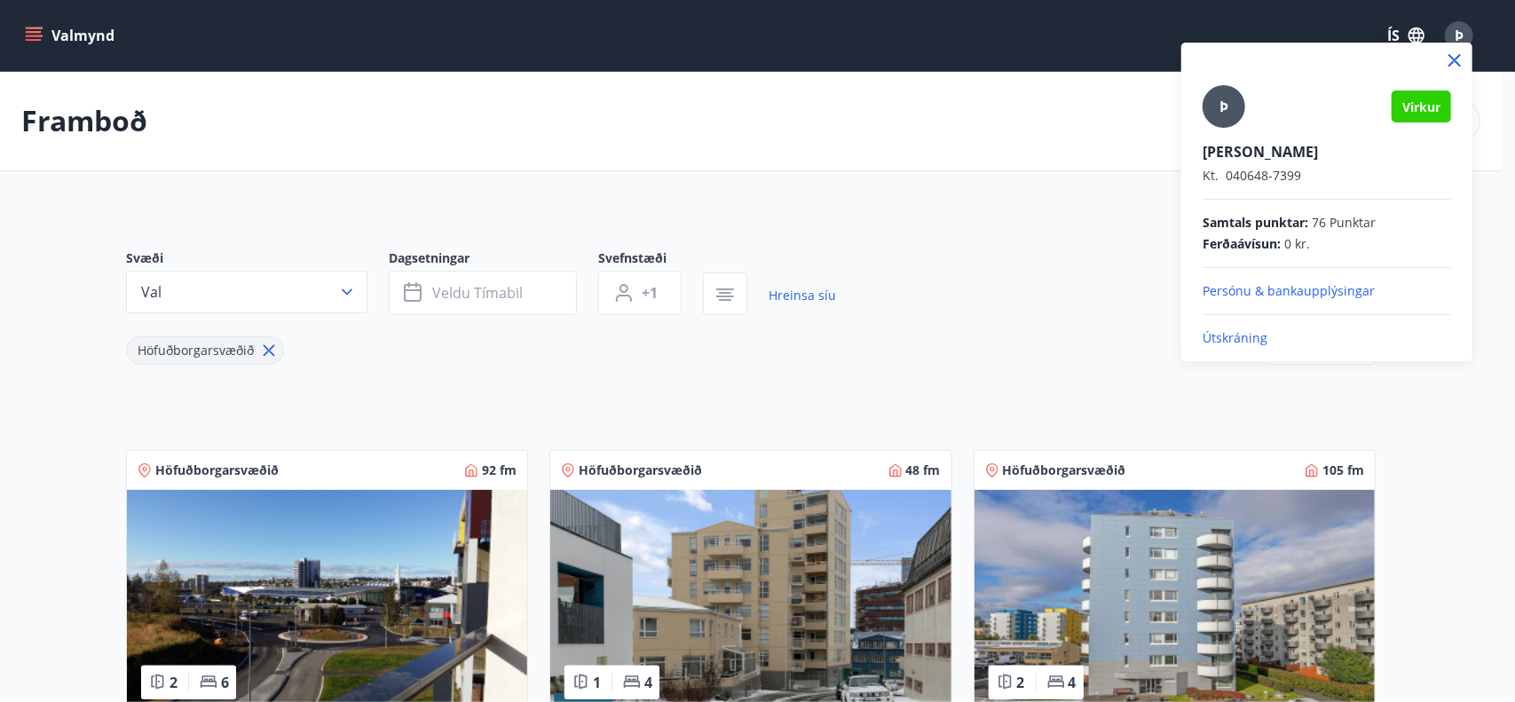
click at [1222, 335] on p "Útskráning" at bounding box center [1326, 338] width 248 height 18
